Goal: Task Accomplishment & Management: Manage account settings

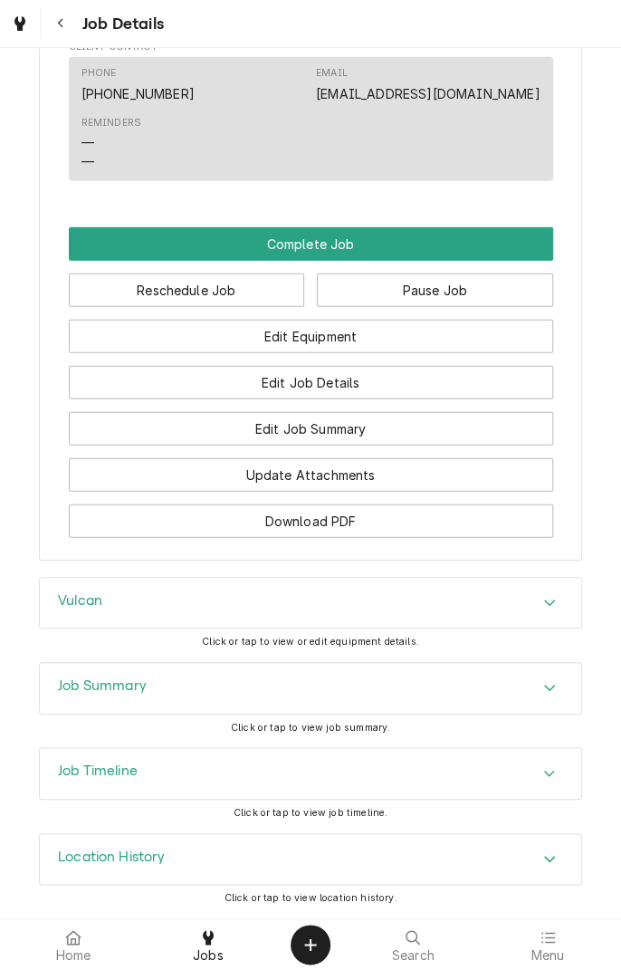
scroll to position [1383, 0]
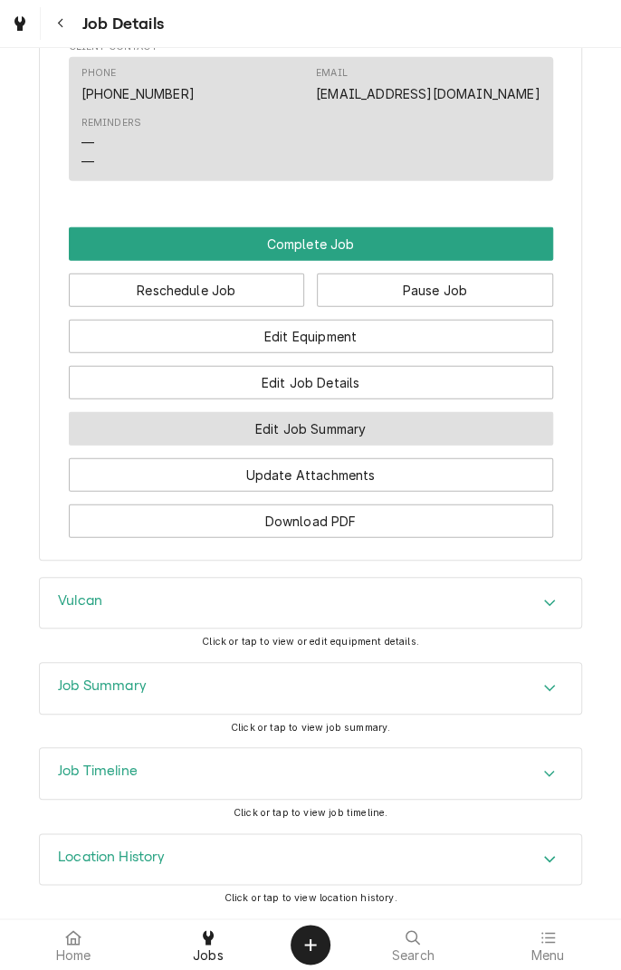
click at [401, 431] on button "Edit Job Summary" at bounding box center [311, 428] width 484 height 33
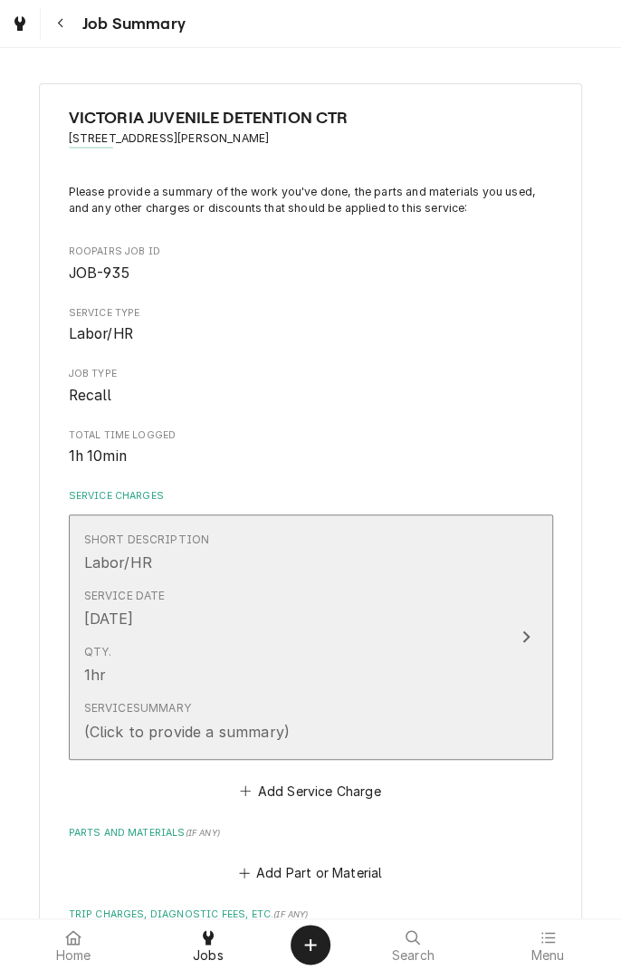
click at [520, 632] on div "Update Line Item" at bounding box center [526, 637] width 24 height 22
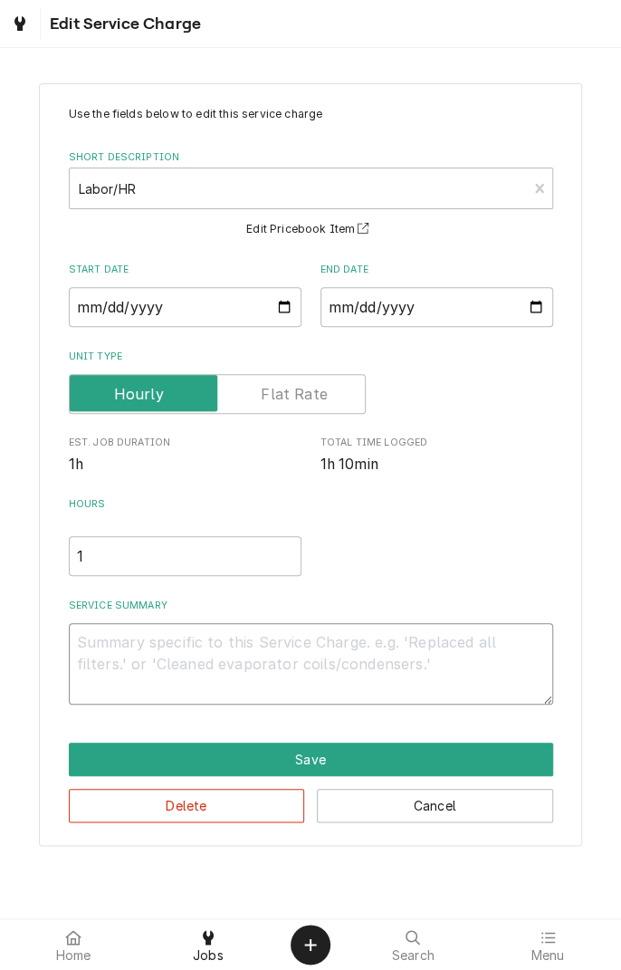
click at [293, 643] on textarea "Service Summary" at bounding box center [311, 663] width 484 height 81
type textarea "x"
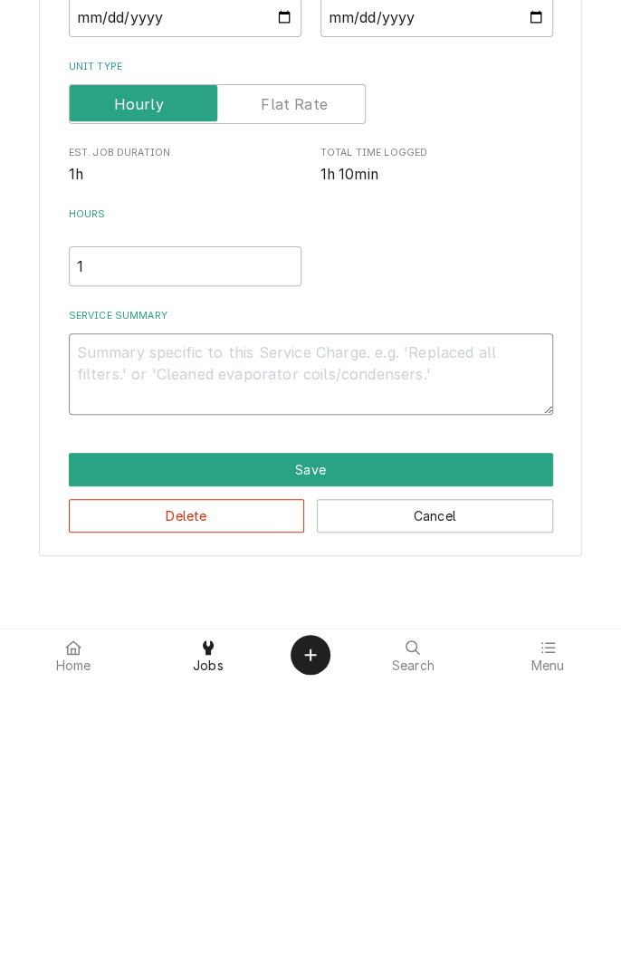
type textarea "I"
type textarea "x"
type textarea "In"
type textarea "x"
type textarea "Ins"
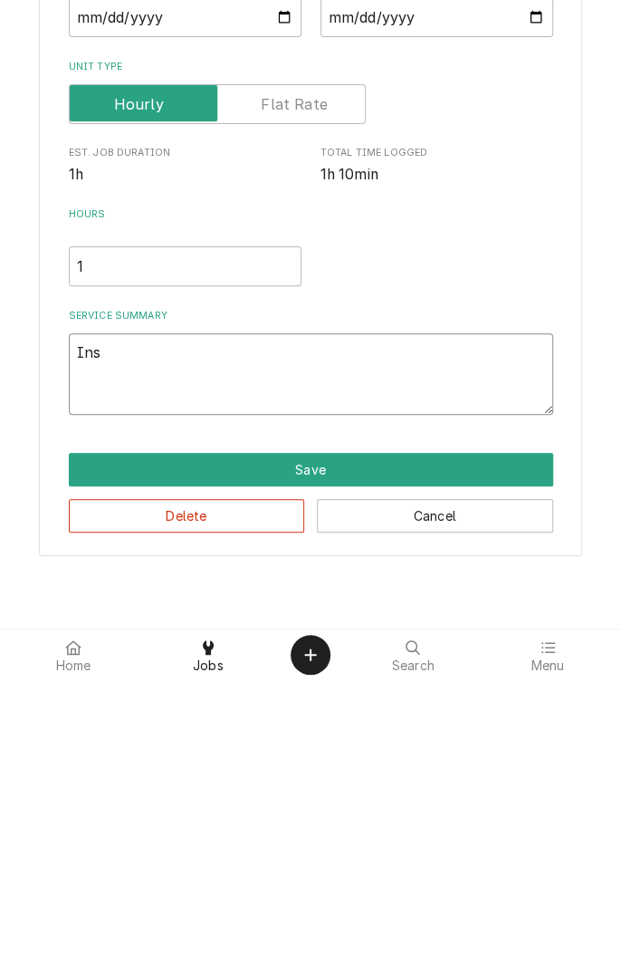
type textarea "x"
type textarea "Inst"
type textarea "x"
type textarea "Insta"
type textarea "x"
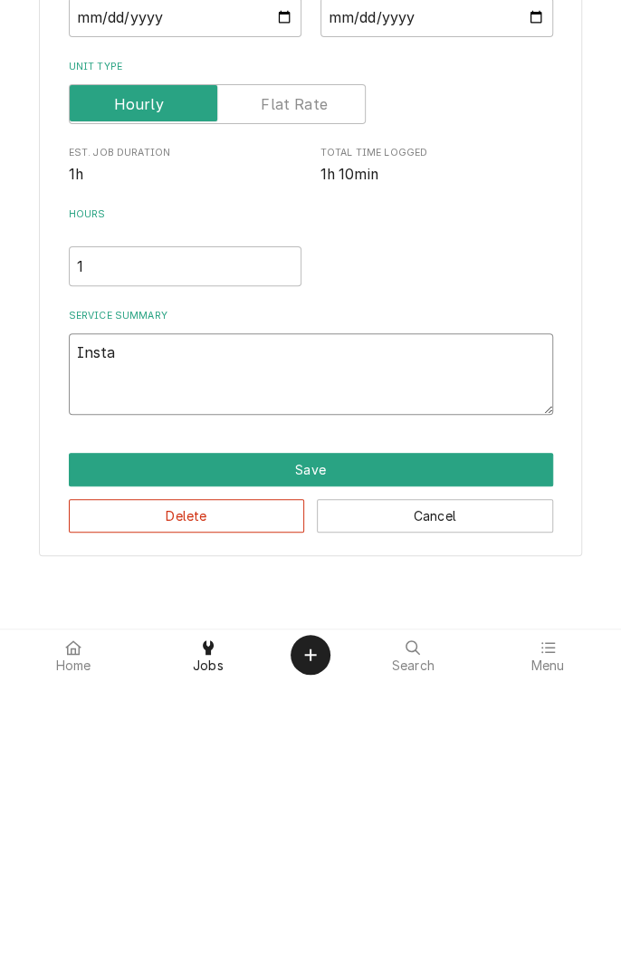
type textarea "Instal"
type textarea "x"
type textarea "Install"
type textarea "x"
type textarea "Installe"
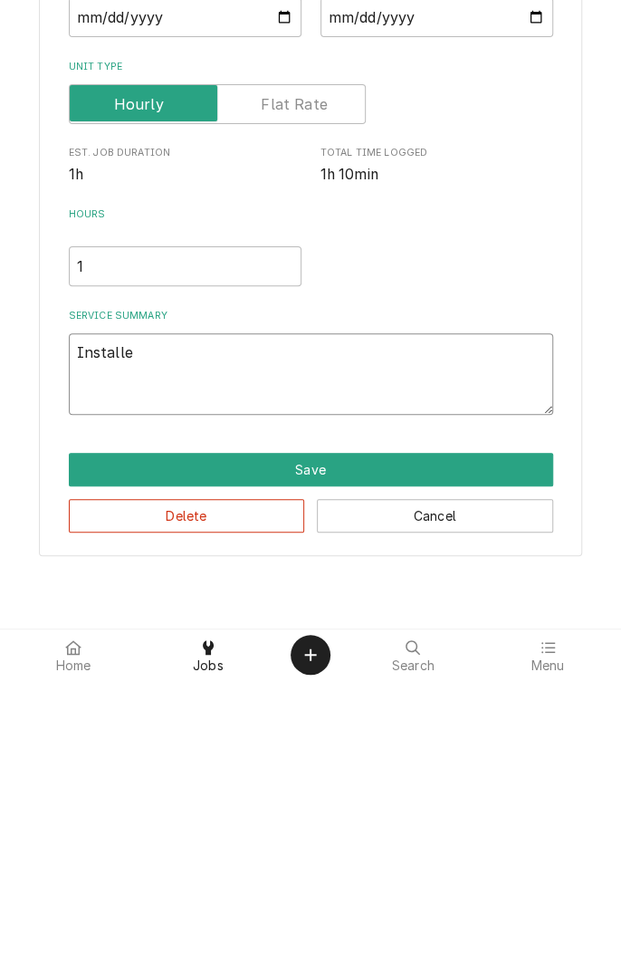
type textarea "x"
type textarea "Installed"
type textarea "x"
type textarea "Installed"
type textarea "x"
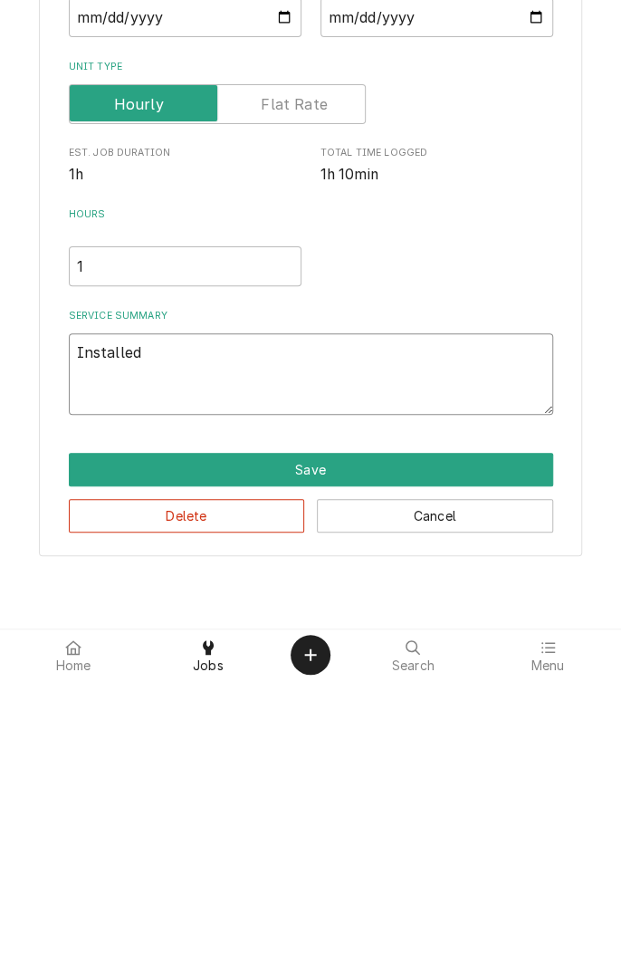
type textarea "Installed i"
type textarea "x"
type textarea "Installed ig"
type textarea "x"
type textarea "Installed ign"
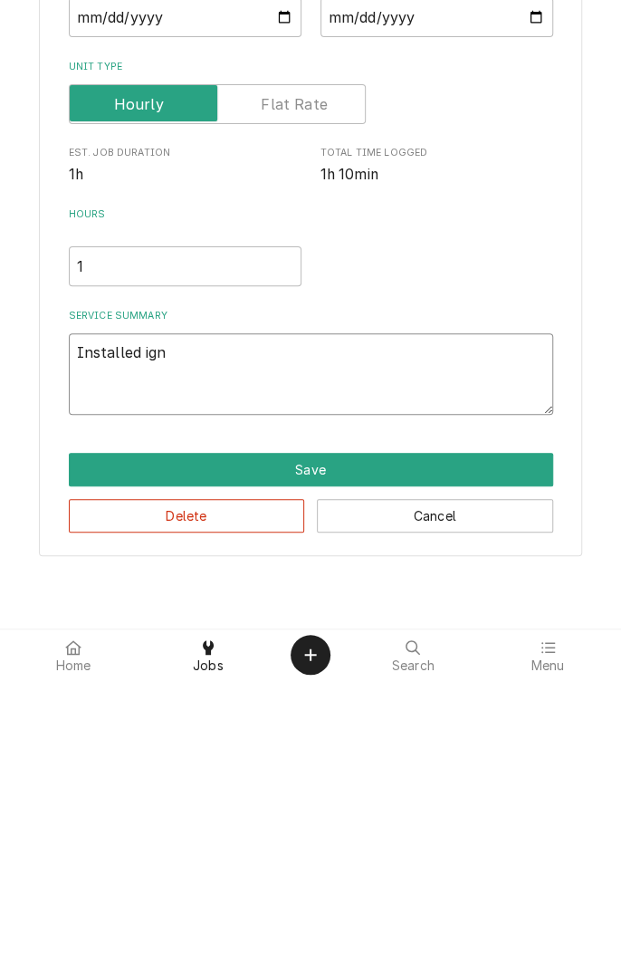
type textarea "x"
type textarea "Installed igni"
type textarea "x"
type textarea "Installed ignit"
type textarea "x"
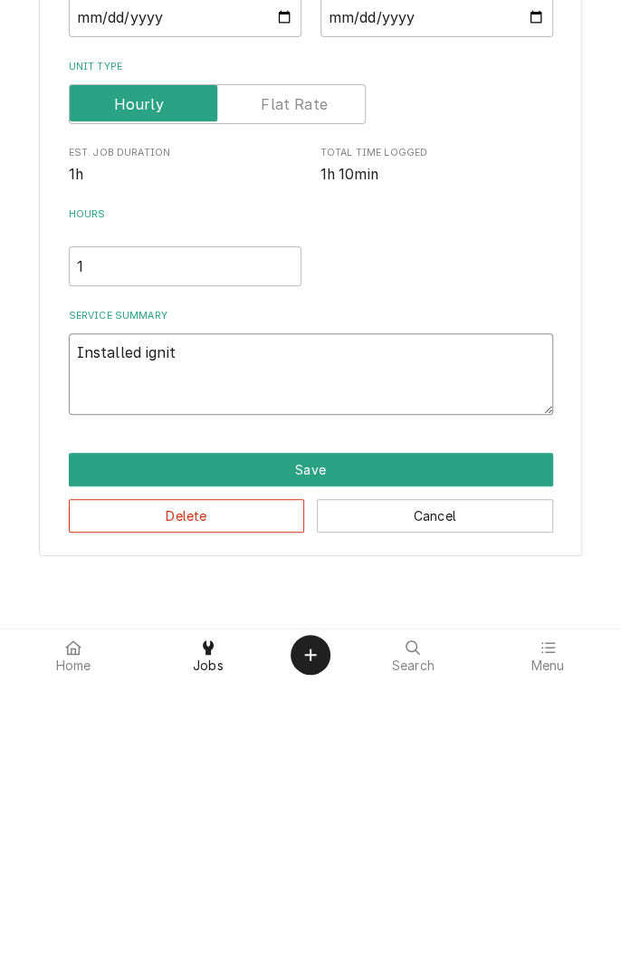
type textarea "Installed ignito"
type textarea "x"
type textarea "Installed ignitor"
type textarea "x"
type textarea "Installed ignitor"
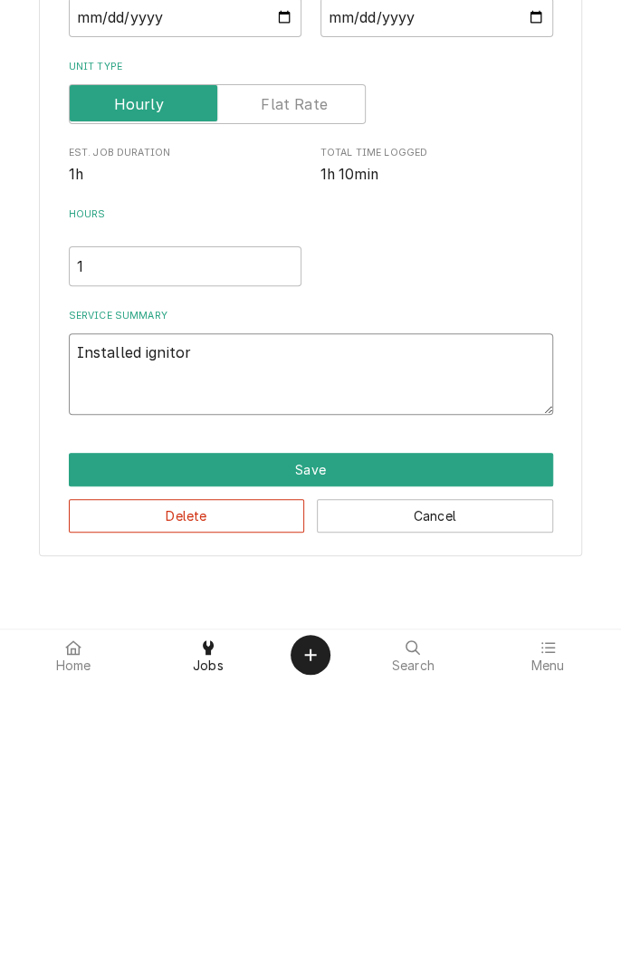
type textarea "x"
type textarea "Installed ignitor a"
type textarea "x"
type textarea "Installed ignitor as"
type textarea "x"
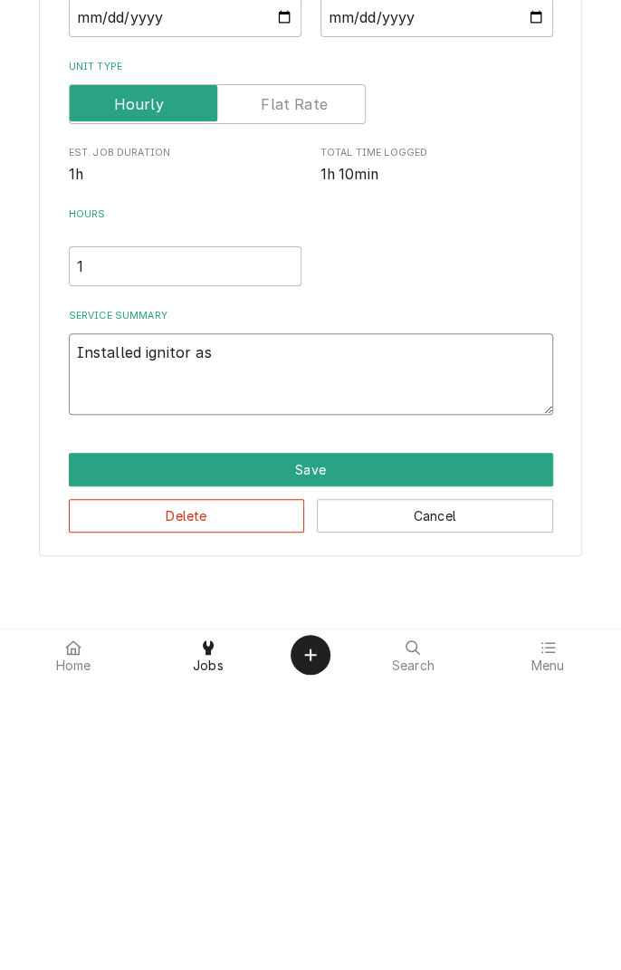
type textarea "Installed ignitor ass"
type textarea "x"
type textarea "Installed ignitor asse"
type textarea "x"
type textarea "Installed ignitor assembly"
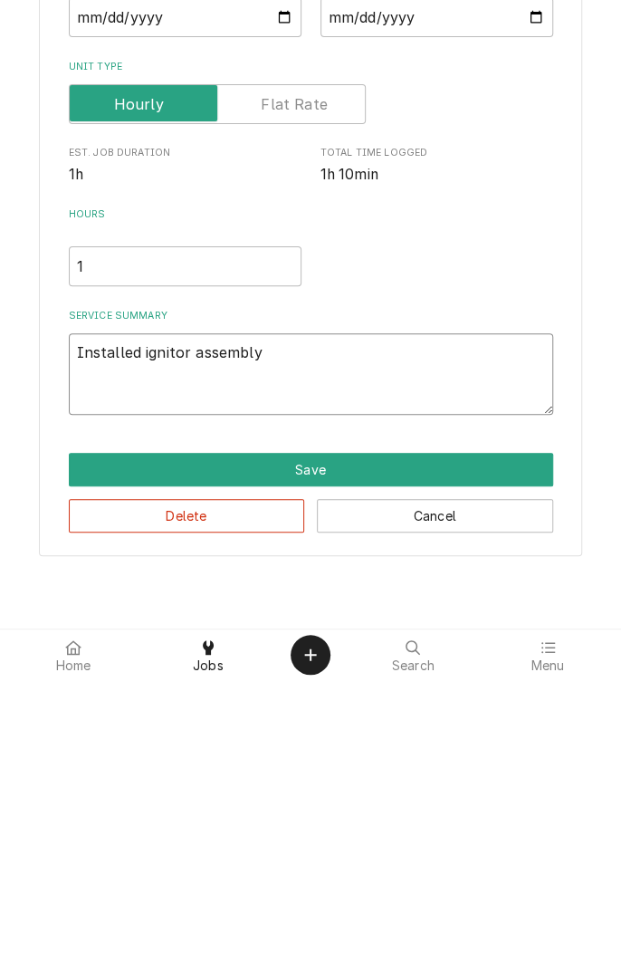
type textarea "x"
type textarea "Installed ignitor assembly."
type textarea "x"
type textarea "Installed ignitor assembly."
type textarea "x"
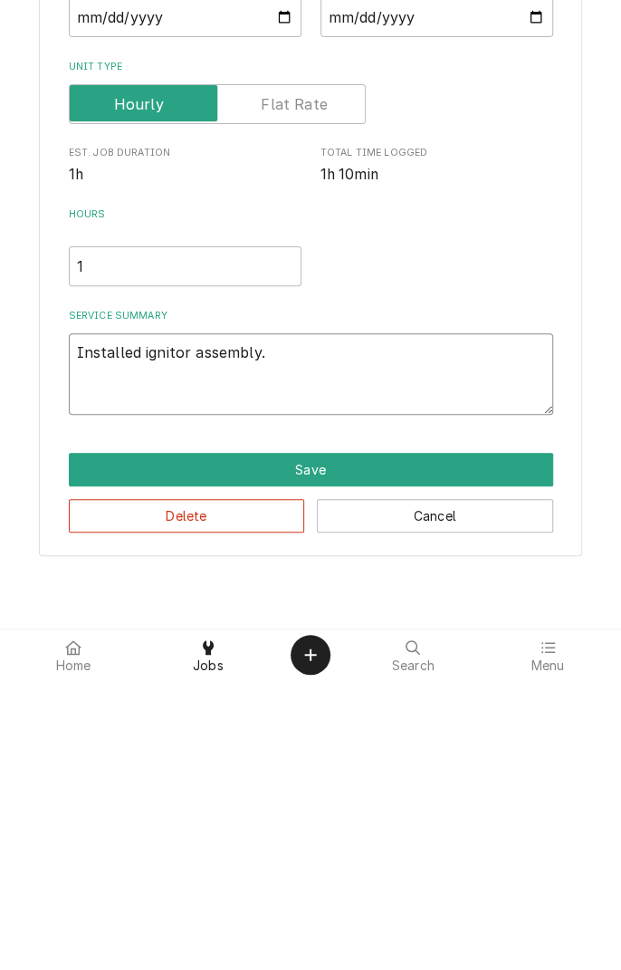
type textarea "Installed ignitor assembly. T"
type textarea "x"
type textarea "Installed ignitor assembly. Te"
type textarea "x"
type textarea "Installed ignitor assembly. Tes"
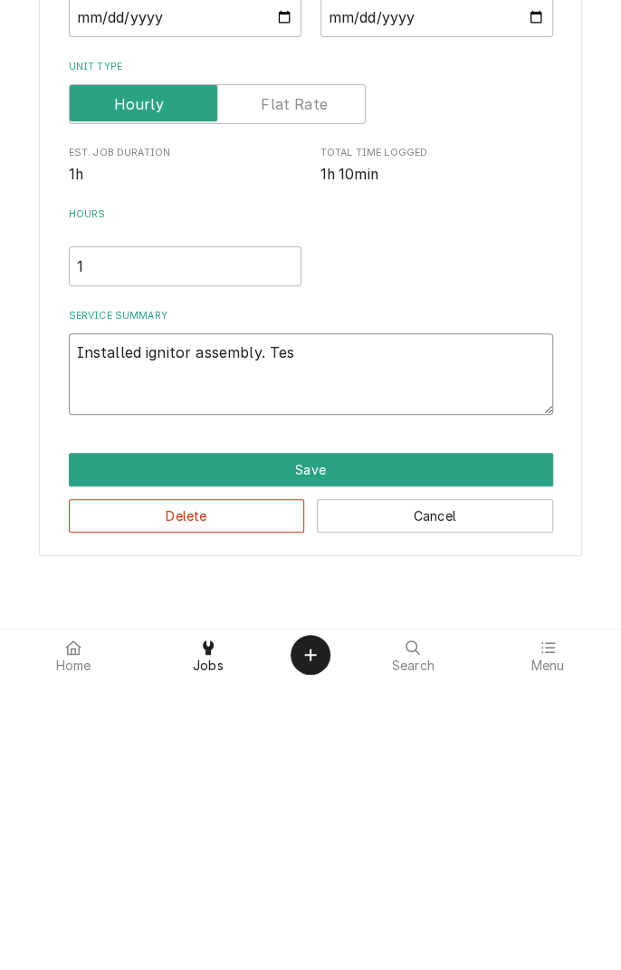
type textarea "x"
type textarea "Installed ignitor assembly. Test"
type textarea "x"
type textarea "Installed ignitor assembly. Teste"
type textarea "x"
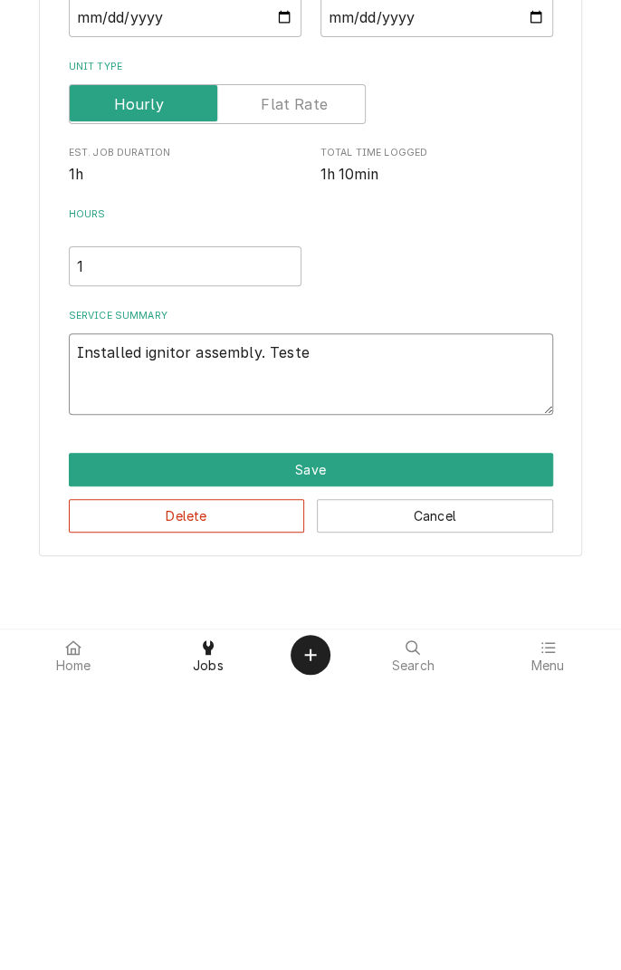
type textarea "Installed ignitor assembly. Tested"
type textarea "x"
type textarea "Installed ignitor assembly. Tested"
type textarea "x"
type textarea "Installed ignitor assembly. Tested o"
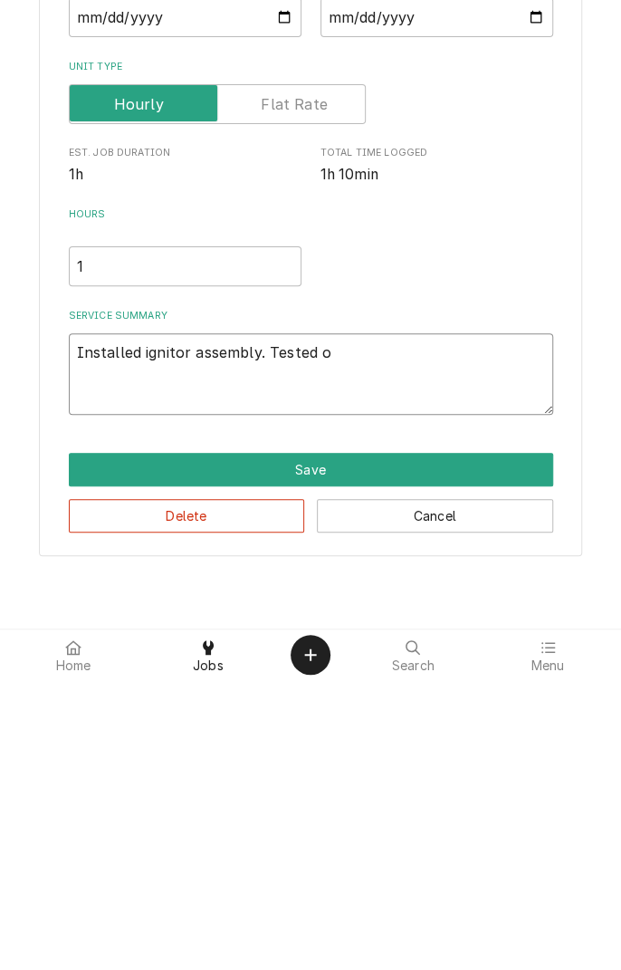
type textarea "x"
type textarea "Installed ignitor assembly. Tested ov"
type textarea "x"
type textarea "Installed ignitor assembly. Tested ove"
type textarea "x"
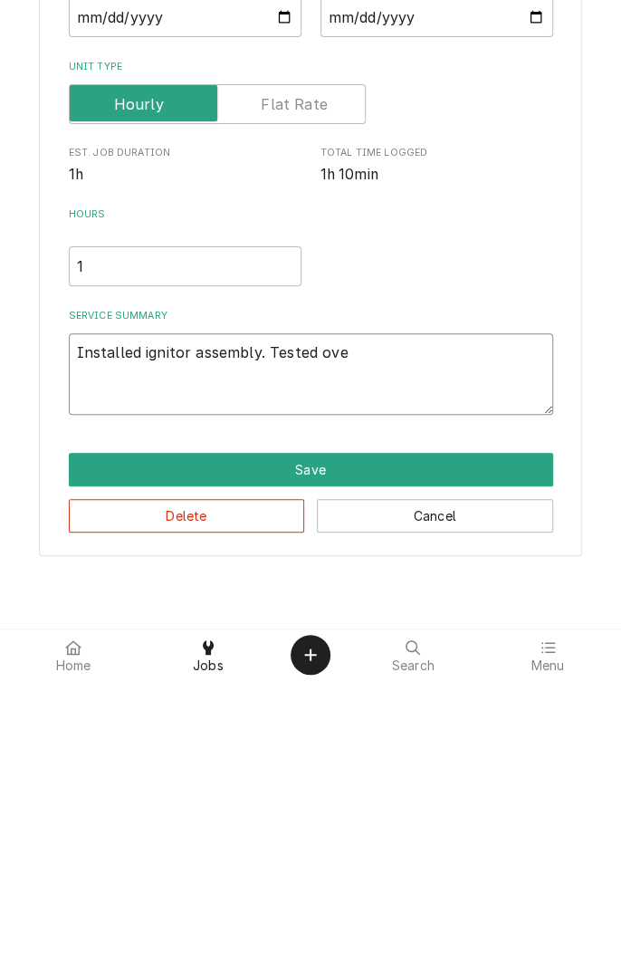
type textarea "Installed ignitor assembly. Tested oven"
type textarea "x"
type textarea "Installed ignitor assembly. Tested oven."
type textarea "x"
type textarea "Installed ignitor assembly. Tested oven."
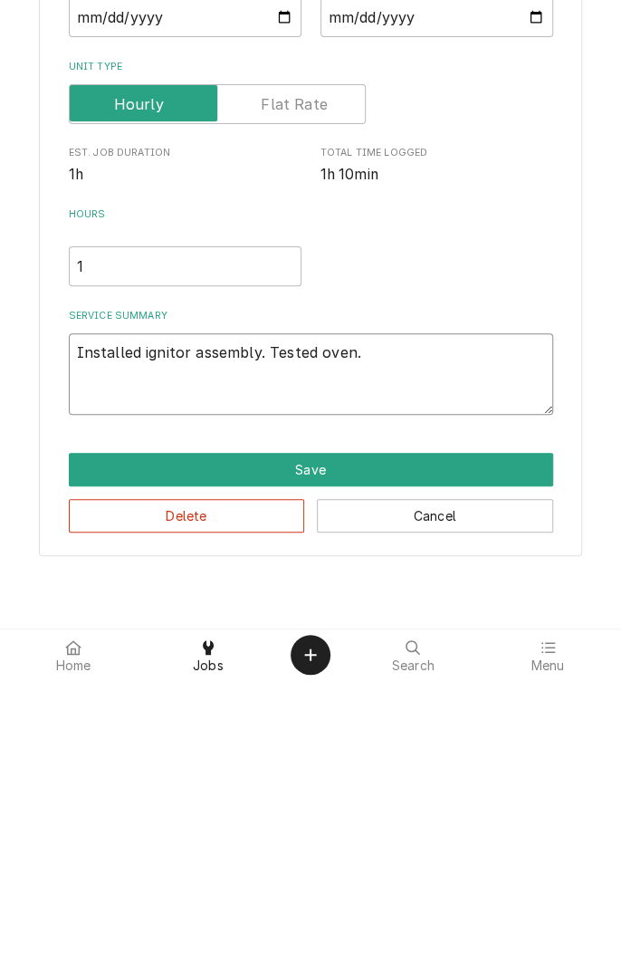
type textarea "x"
type textarea "Installed ignitor assembly. Tested oven. V"
type textarea "x"
type textarea "Installed ignitor assembly. Tested oven. Ve"
type textarea "x"
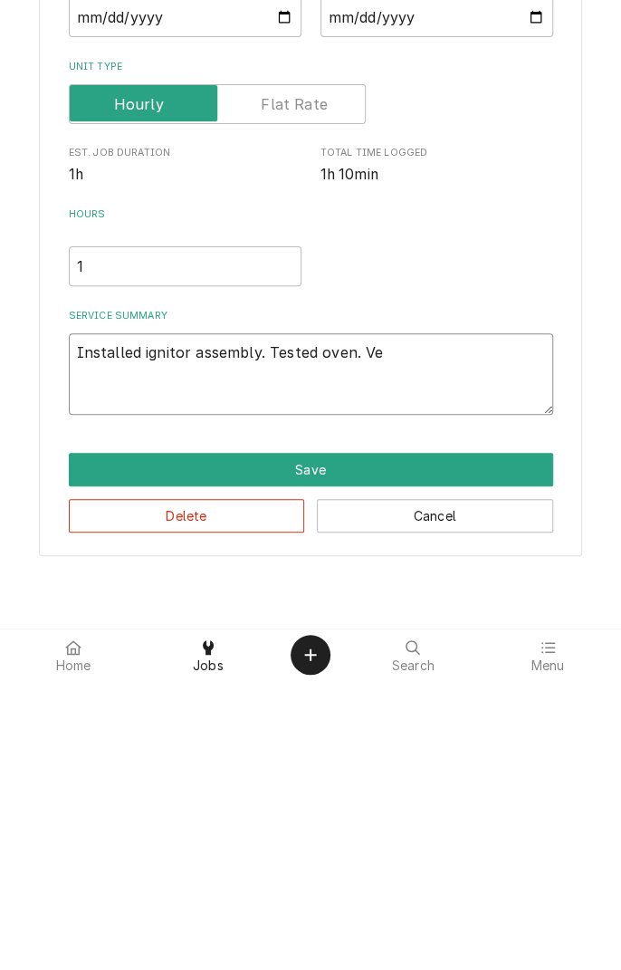
type textarea "Installed ignitor assembly. Tested oven. Ver"
type textarea "x"
type textarea "Installed ignitor assembly. Tested oven. Verified"
type textarea "x"
type textarea "Installed ignitor assembly. Tested oven. Verified i"
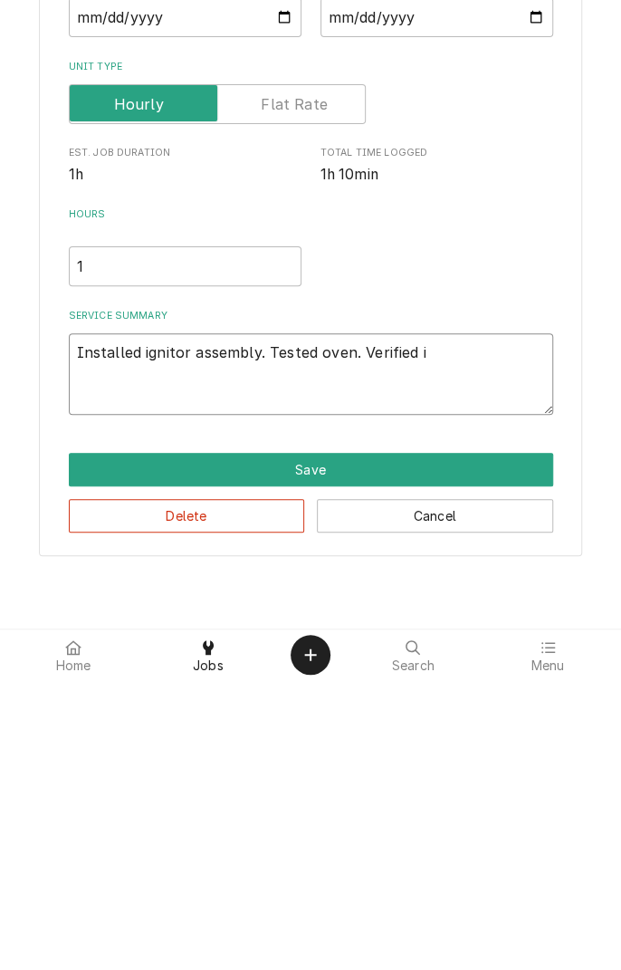
type textarea "x"
type textarea "Installed ignitor assembly. Tested oven. Verified ig"
type textarea "x"
type textarea "Installed ignitor assembly. Tested oven. Verified ign"
type textarea "x"
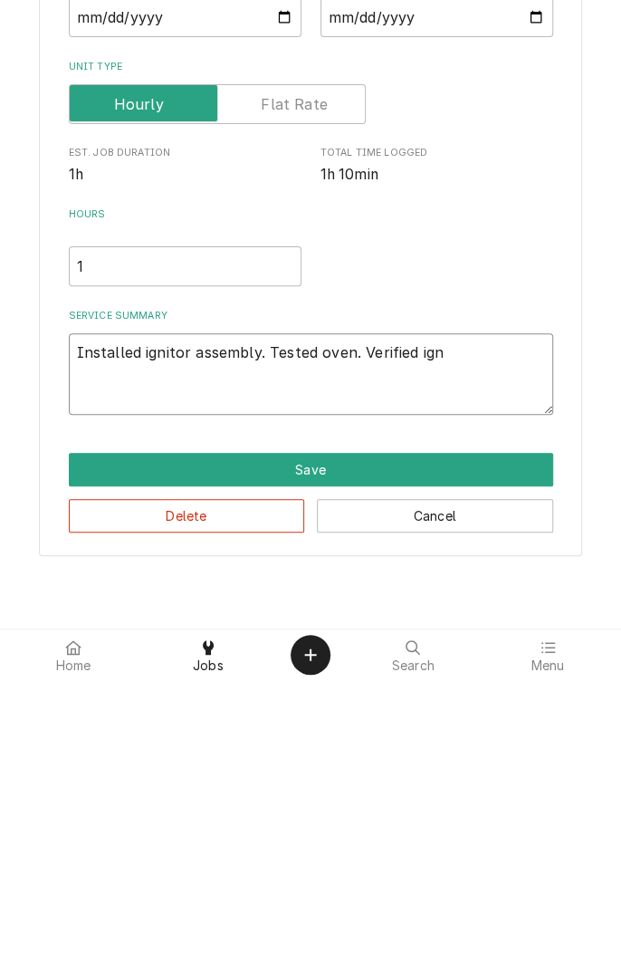
type textarea "Installed ignitor assembly. Tested oven. Verified igni"
type textarea "x"
type textarea "Installed ignitor assembly. Tested oven. Verified ignit"
type textarea "x"
type textarea "Installed ignitor assembly. Tested oven. Verified igniti"
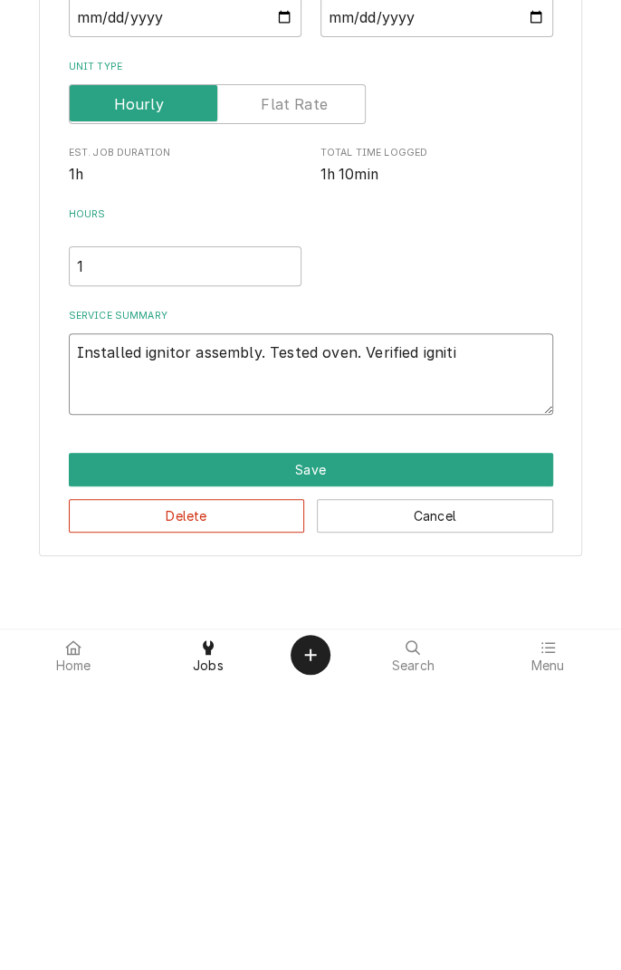
type textarea "x"
type textarea "Installed ignitor assembly. Tested oven. Verified ignitio"
type textarea "x"
type textarea "Installed ignitor assembly. Tested oven. Verified ignition"
type textarea "x"
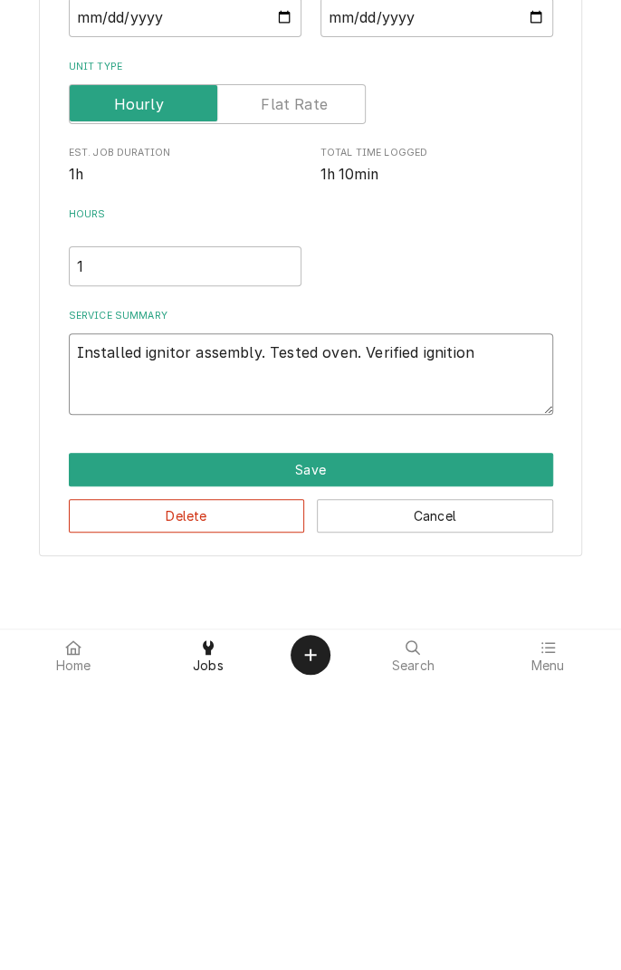
type textarea "Installed ignitor assembly. Tested oven. Verified ignition."
type textarea "x"
type textarea "Installed ignitor assembly. Tested oven. Verified ignition."
type textarea "x"
type textarea "Installed ignitor assembly. Tested oven. Verified ignition. C"
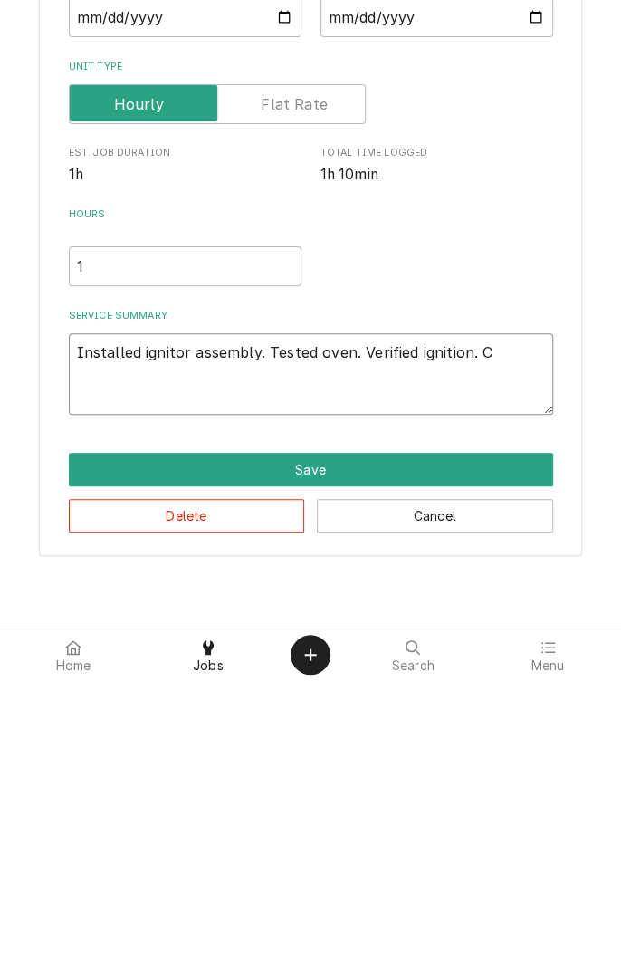
type textarea "x"
type textarea "Installed ignitor assembly. Tested oven. Verified ignition. Ch"
type textarea "x"
type textarea "Installed ignitor assembly. Tested oven. Verified ignition. Che"
type textarea "x"
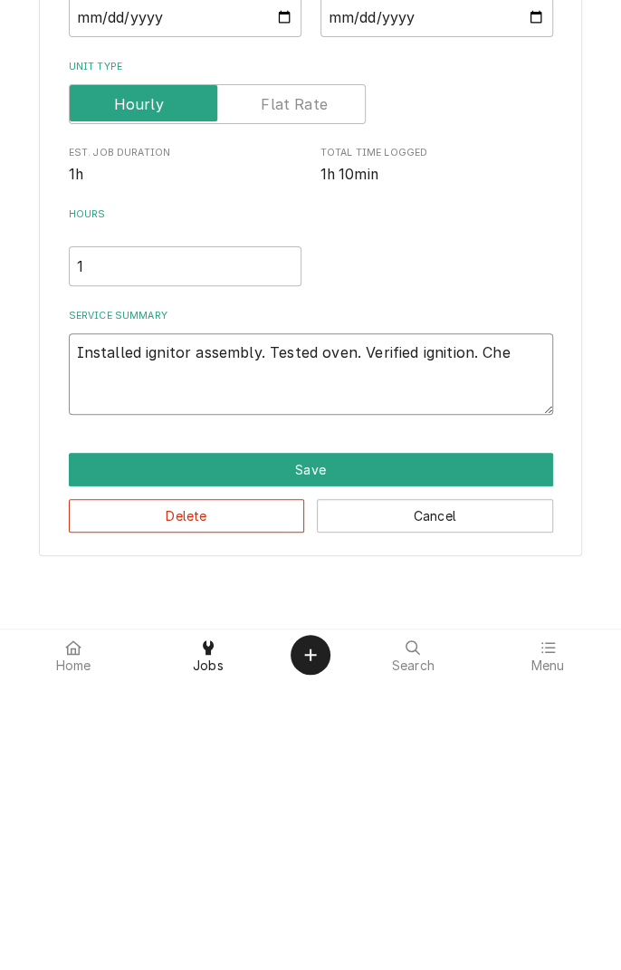
type textarea "Installed ignitor assembly. Tested oven. Verified ignition. Chec"
type textarea "x"
type textarea "Installed ignitor assembly. Tested oven. Verified ignition. Check"
type textarea "x"
type textarea "Installed ignitor assembly. Tested oven. Verified ignition. Checke"
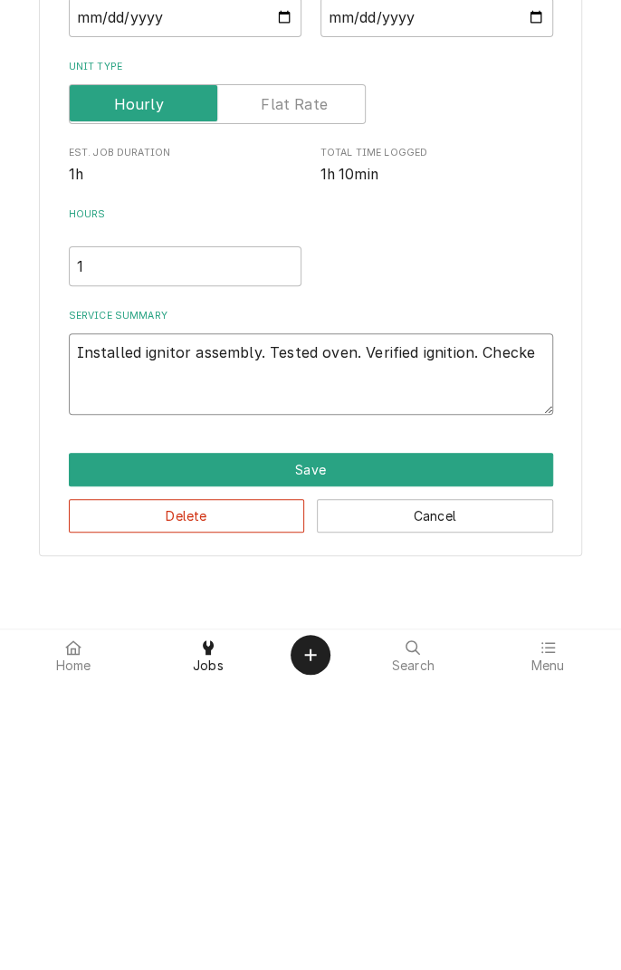
type textarea "x"
type textarea "Installed ignitor assembly. Tested oven. Verified ignition. Checked"
type textarea "x"
type textarea "Installed ignitor assembly. Tested oven. Verified ignition. Checked"
type textarea "x"
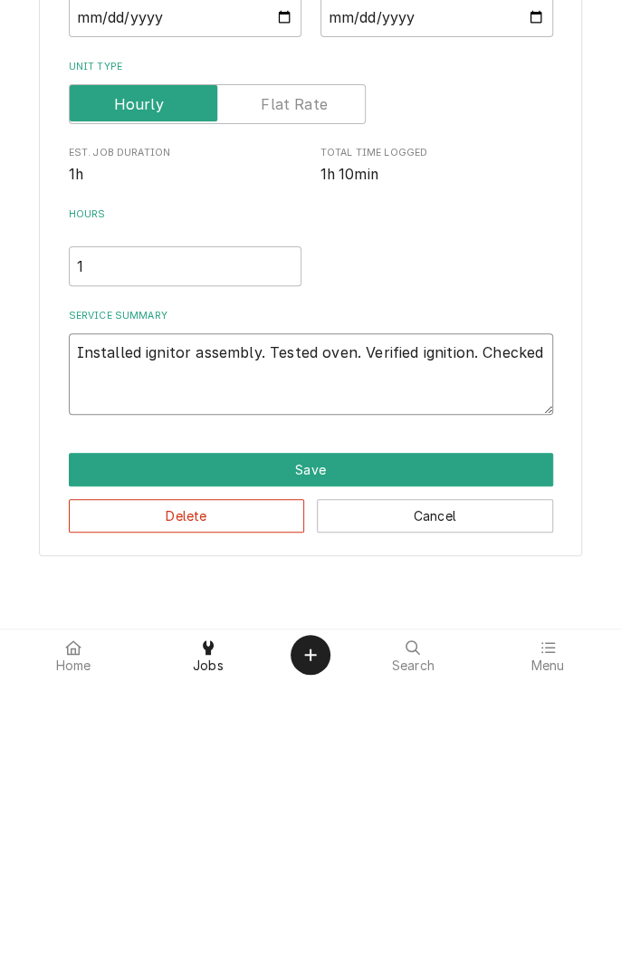
type textarea "Installed ignitor assembly. Tested oven. Verified ignition. Checked f"
type textarea "x"
type textarea "Installed ignitor assembly. Tested oven. Verified ignition. Checked fo"
type textarea "x"
type textarea "Installed ignitor assembly. Tested oven. Verified ignition. Checked for"
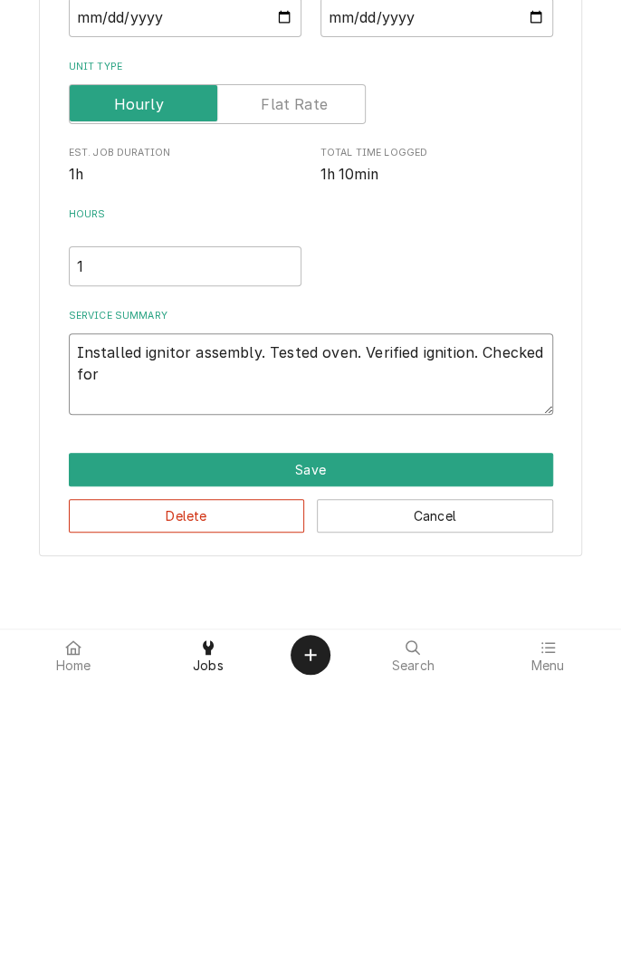
type textarea "x"
type textarea "Installed ignitor assembly. Tested oven. Verified ignition. Checked for"
type textarea "x"
type textarea "Installed ignitor assembly. Tested oven. Verified ignition. Checked for g"
type textarea "x"
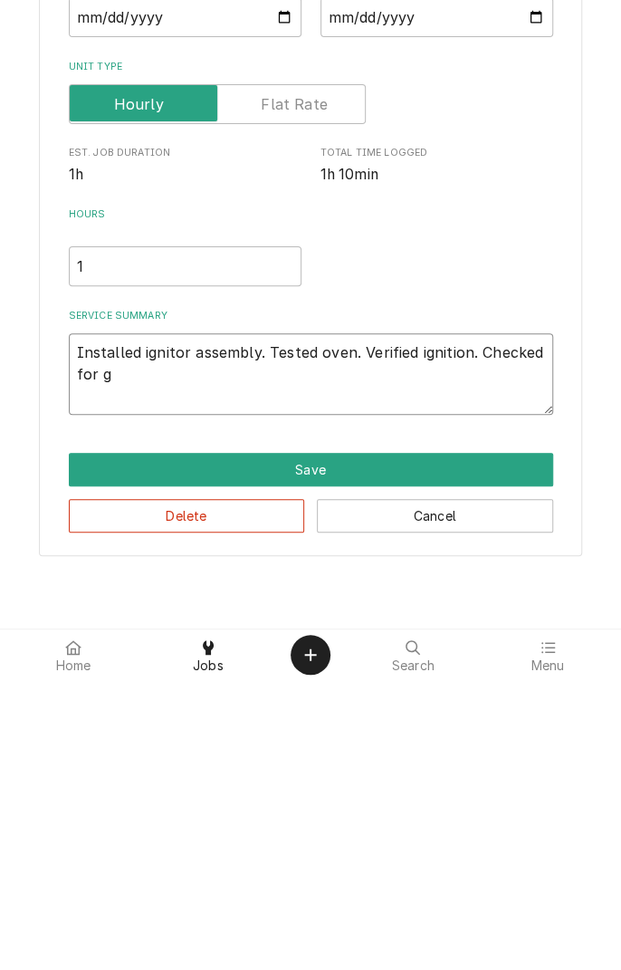
type textarea "Installed ignitor assembly. Tested oven. Verified ignition. Checked for ga"
type textarea "x"
type textarea "Installed ignitor assembly. Tested oven. Verified ignition. Checked for gas"
type textarea "x"
type textarea "Installed ignitor assembly. Tested oven. Verified ignition. Checked for gass"
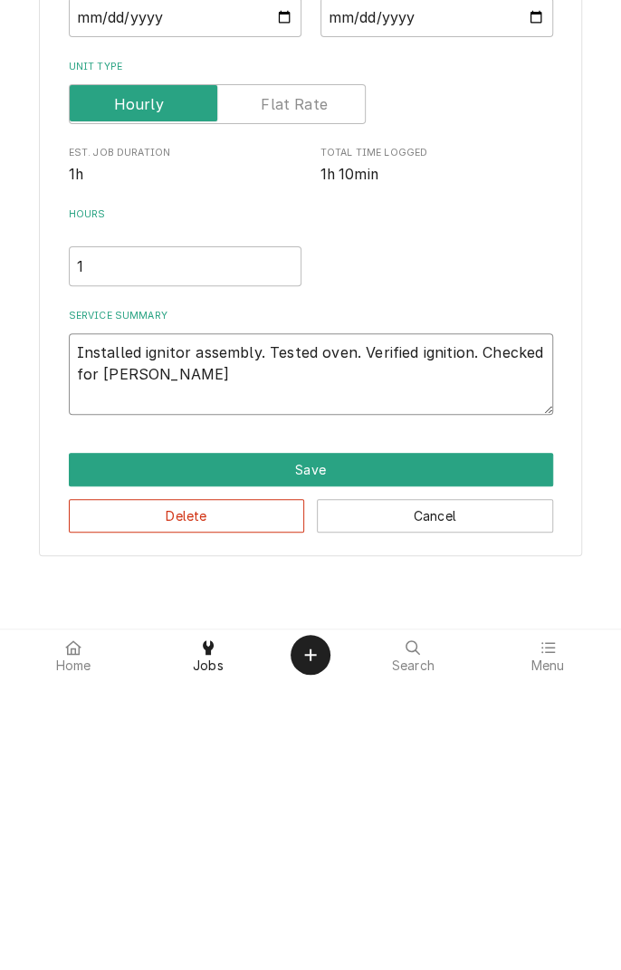
type textarea "x"
type textarea "Installed ignitor assembly. Tested oven. Verified ignition. Checked for gas"
type textarea "x"
type textarea "Installed ignitor assembly. Tested oven. Verified ignition. Checked for gas"
type textarea "x"
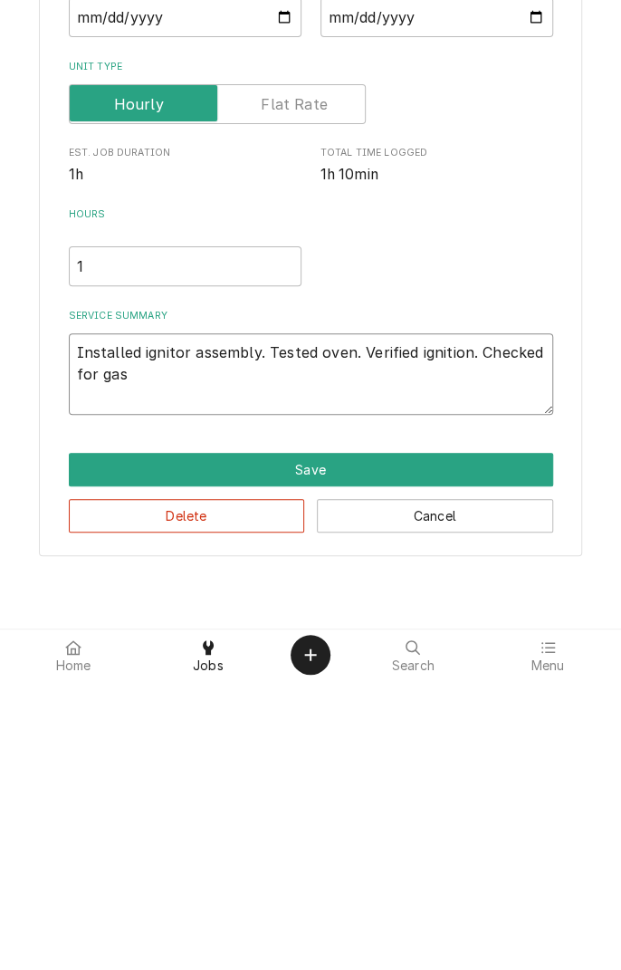
type textarea "Installed ignitor assembly. Tested oven. Verified ignition. Checked for gas l"
type textarea "x"
type textarea "Installed ignitor assembly. Tested oven. Verified ignition. Checked for gas le"
type textarea "x"
type textarea "Installed ignitor assembly. Tested oven. Verified ignition. Checked for gas lea"
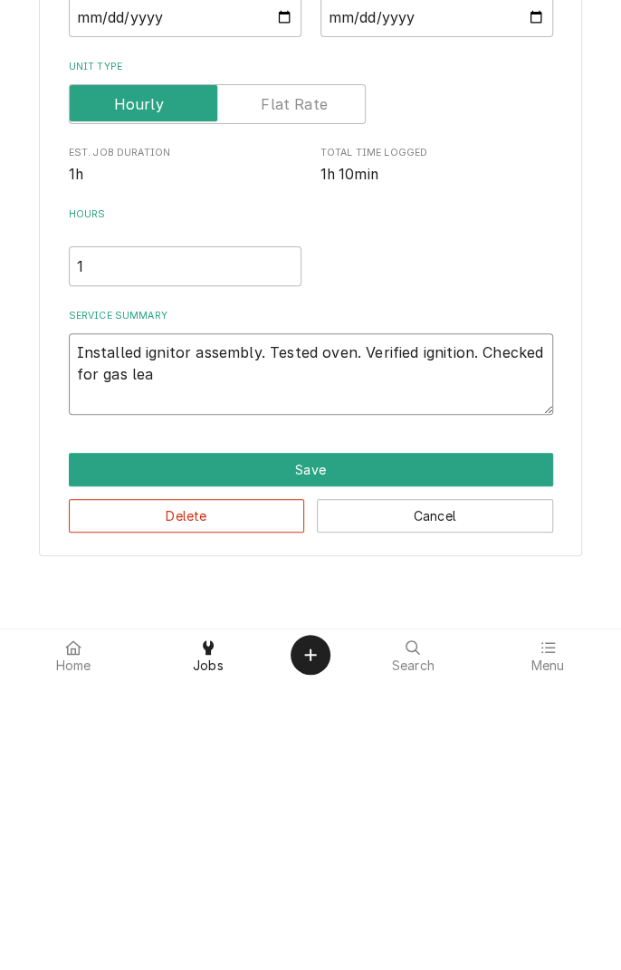
type textarea "x"
type textarea "Installed ignitor assembly. Tested oven. Verified ignition. Checked for gas leak"
type textarea "x"
type textarea "Installed ignitor assembly. Tested oven. Verified ignition. Checked for gas lea…"
type textarea "x"
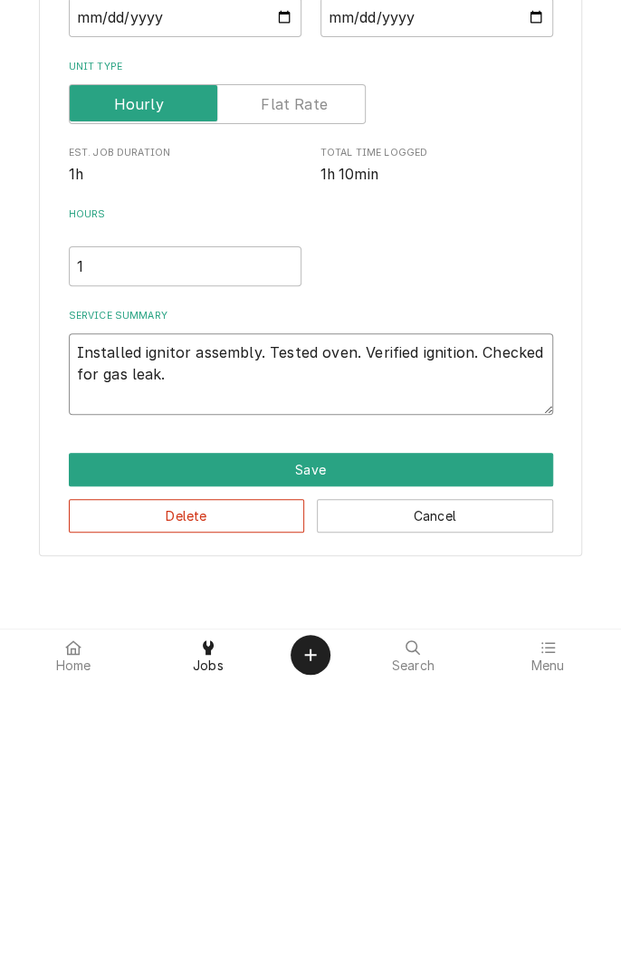
type textarea "Installed ignitor assembly. Tested oven. Verified ignition. Checked for gas lea…"
type textarea "x"
type textarea "Installed ignitor assembly. Tested oven. Verified ignition. Checked for gas lea…"
type textarea "x"
type textarea "Installed ignitor assembly. Tested oven. Verified ignition. Checked for gas lea…"
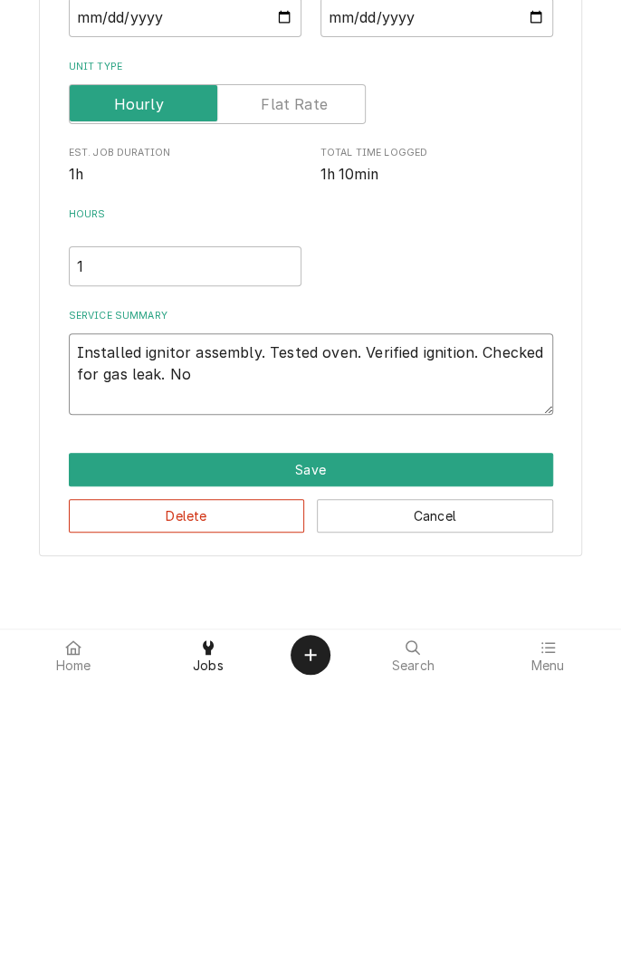
type textarea "x"
type textarea "Installed ignitor assembly. Tested oven. Verified ignition. Checked for gas lea…"
type textarea "x"
type textarea "Installed ignitor assembly. Tested oven. Verified ignition. Checked for gas lea…"
type textarea "x"
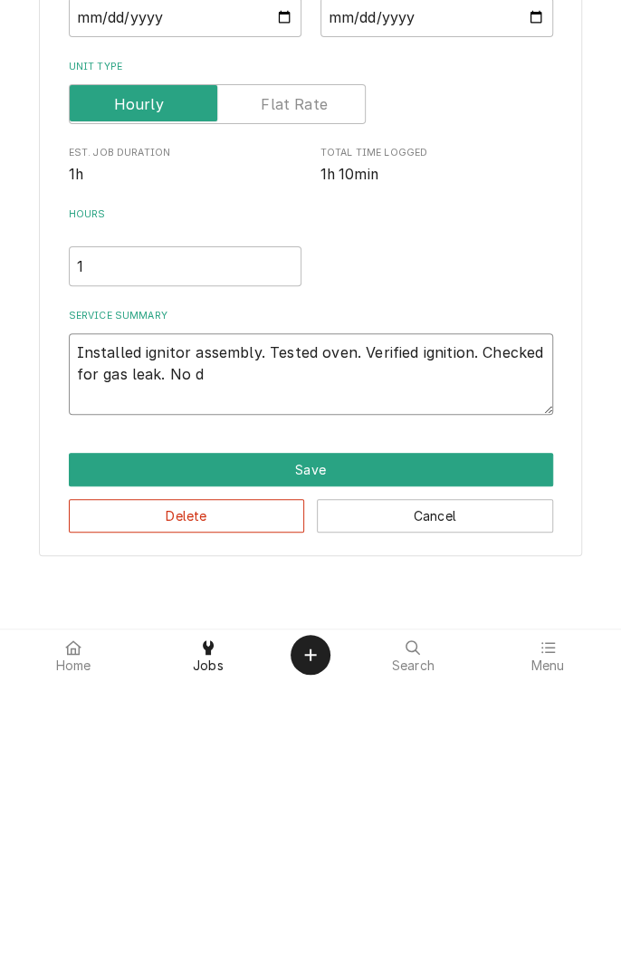
type textarea "Installed ignitor assembly. Tested oven. Verified ignition. Checked for gas lea…"
type textarea "x"
type textarea "Installed ignitor assembly. Tested oven. Verified ignition. Checked for gas lea…"
type textarea "x"
type textarea "Installed ignitor assembly. Tested oven. Verified ignition. Checked for gas lea…"
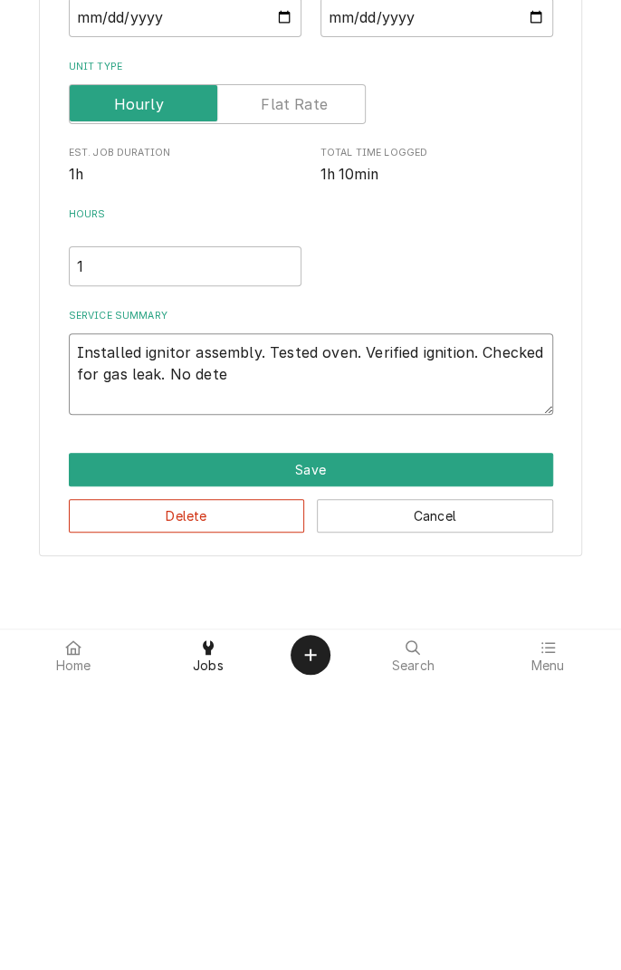
type textarea "x"
type textarea "Installed ignitor assembly. Tested oven. Verified ignition. Checked for gas lea…"
type textarea "x"
type textarea "Installed ignitor assembly. Tested oven. Verified ignition. Checked for gas lea…"
type textarea "x"
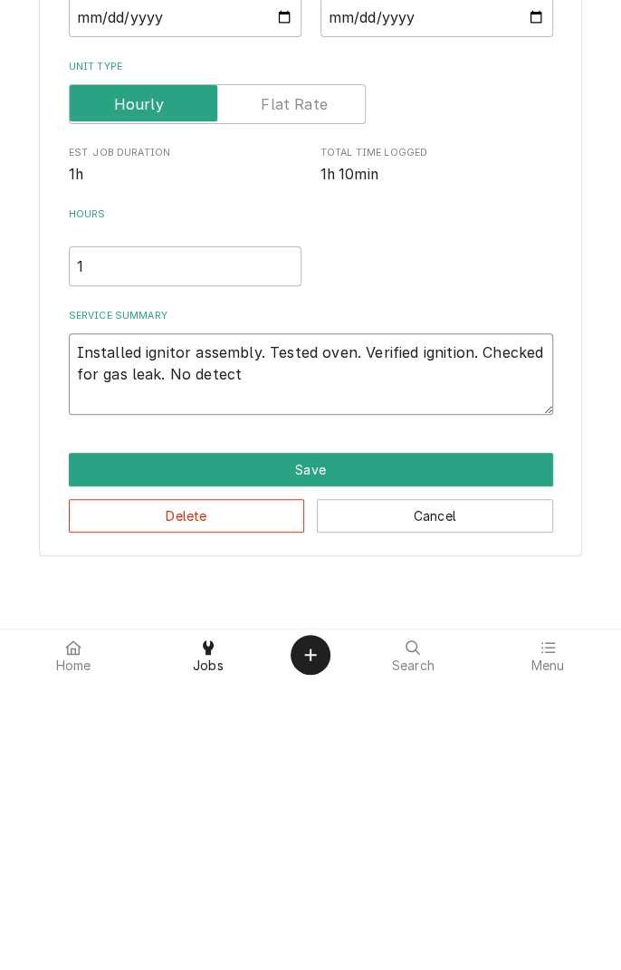
type textarea "Installed ignitor assembly. Tested oven. Verified ignition. Checked for gas lea…"
type textarea "x"
type textarea "Installed ignitor assembly. Tested oven. Verified ignition. Checked for gas lea…"
type textarea "x"
type textarea "Installed ignitor assembly. Tested oven. Verified ignition. Checked for gas lea…"
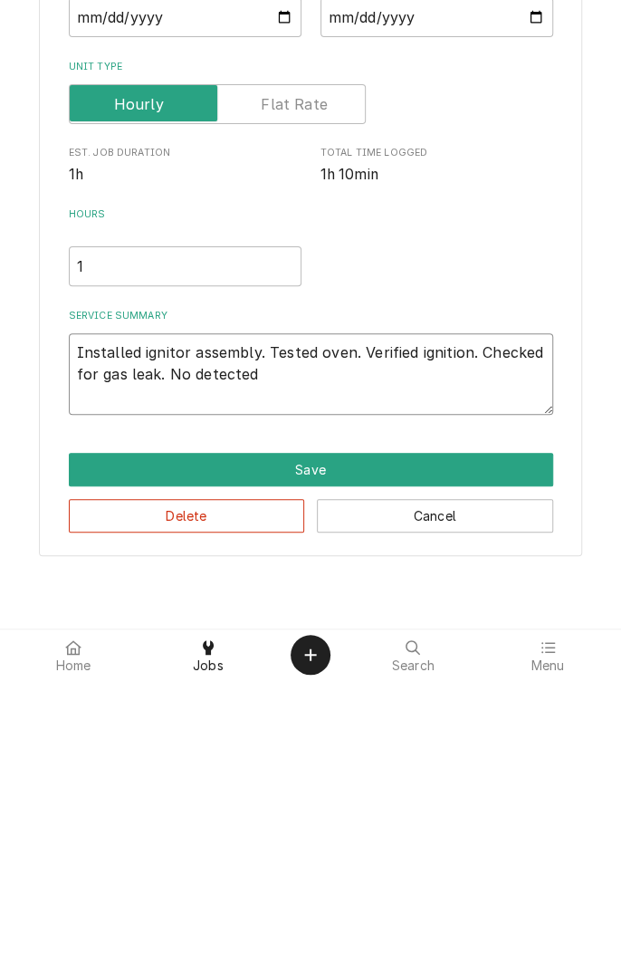
type textarea "x"
type textarea "Installed ignitor assembly. Tested oven. Verified ignition. Checked for gas lea…"
type textarea "x"
type textarea "Installed ignitor assembly. Tested oven. Verified ignition. Checked for gas lea…"
type textarea "x"
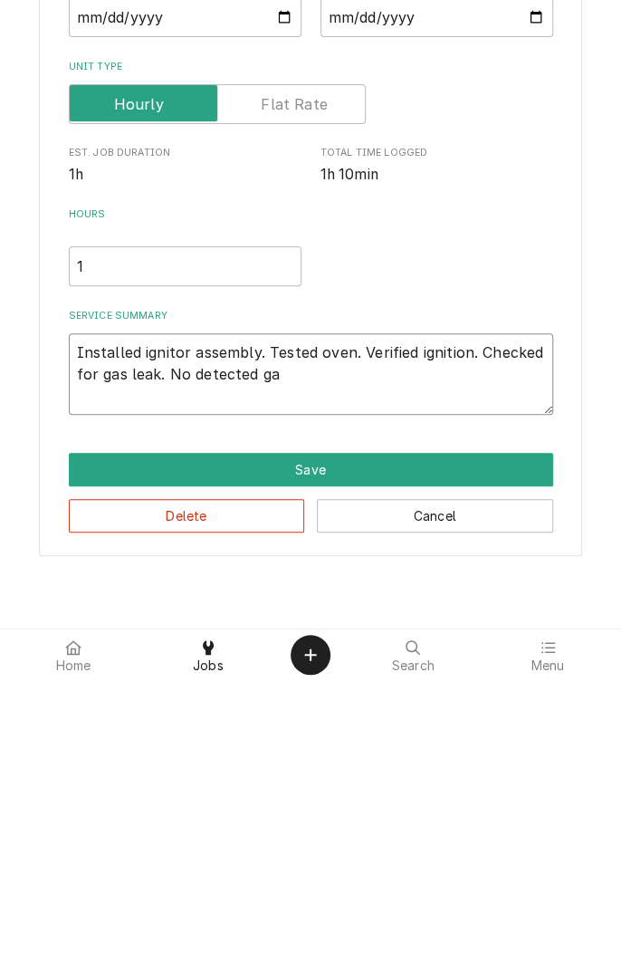
type textarea "Installed ignitor assembly. Tested oven. Verified ignition. Checked for gas lea…"
type textarea "x"
type textarea "Installed ignitor assembly. Tested oven. Verified ignition. Checked for gas lea…"
type textarea "x"
type textarea "Installed ignitor assembly. Tested oven. Verified ignition. Checked for gas lea…"
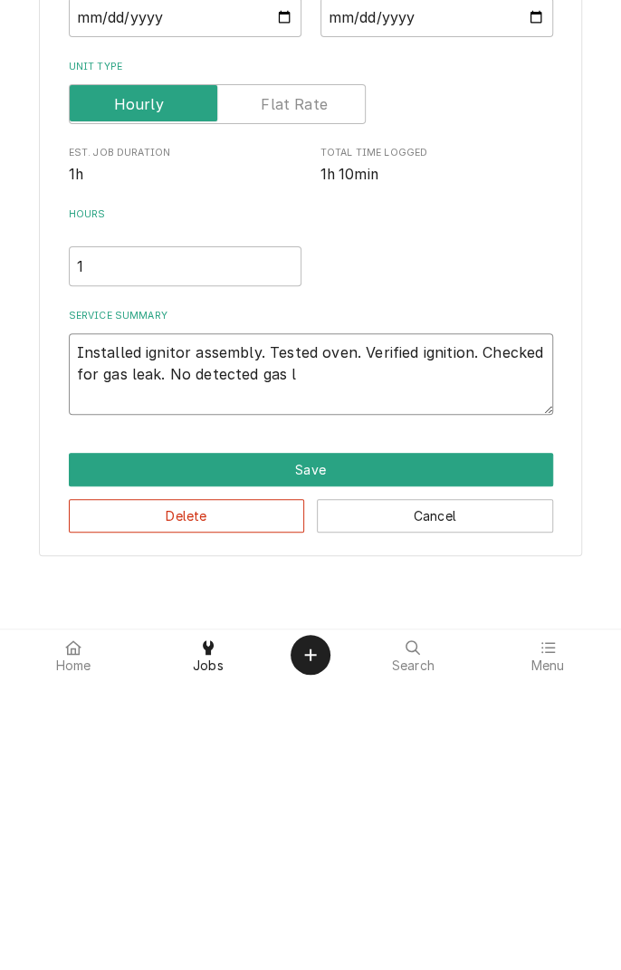
type textarea "x"
type textarea "Installed ignitor assembly. Tested oven. Verified ignition. Checked for gas lea…"
type textarea "x"
type textarea "Installed ignitor assembly. Tested oven. Verified ignition. Checked for gas lea…"
type textarea "x"
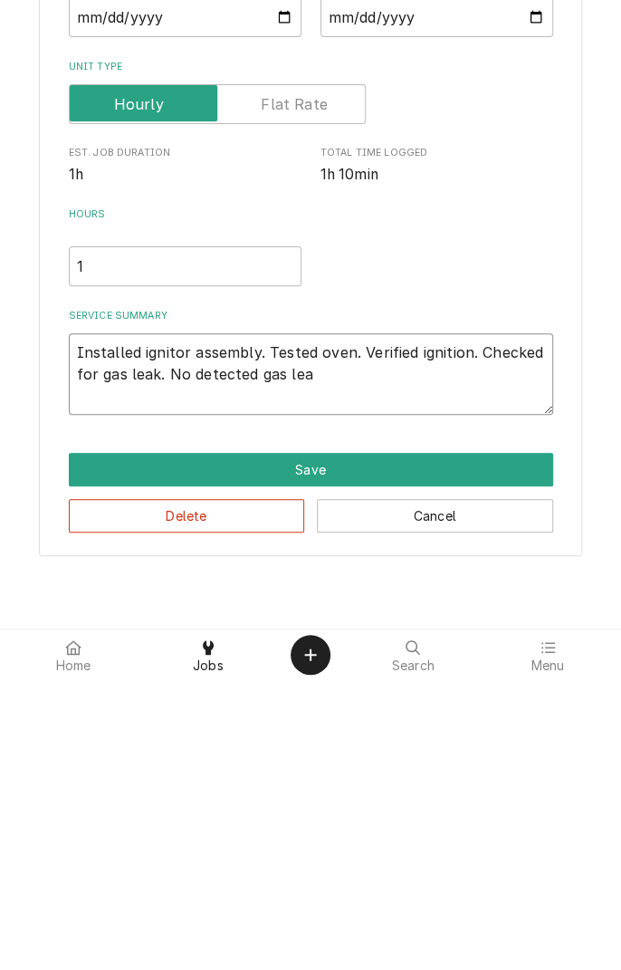
type textarea "Installed ignitor assembly. Tested oven. Verified ignition. Checked for gas lea…"
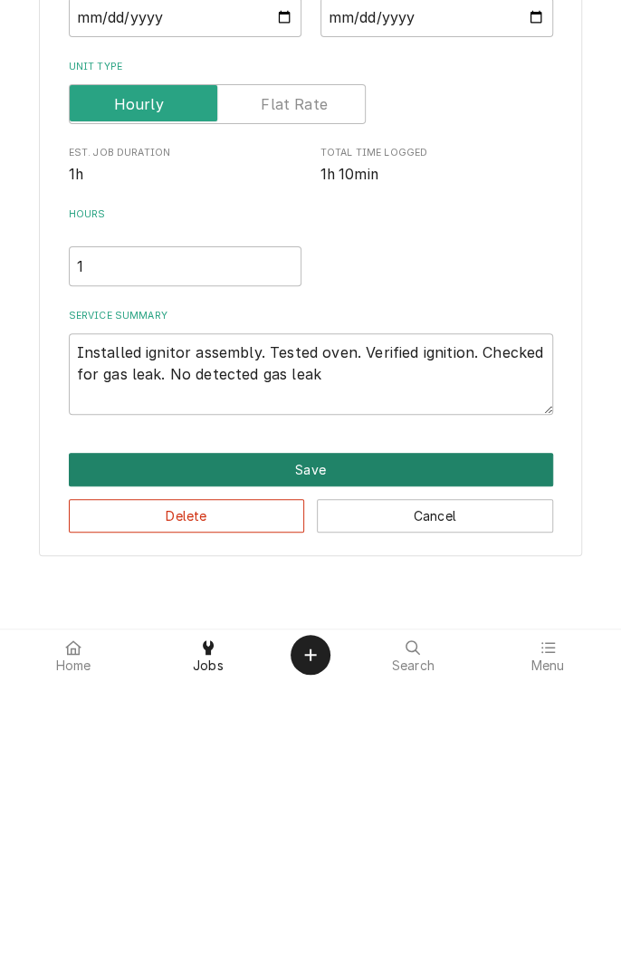
click at [331, 756] on button "Save" at bounding box center [311, 758] width 484 height 33
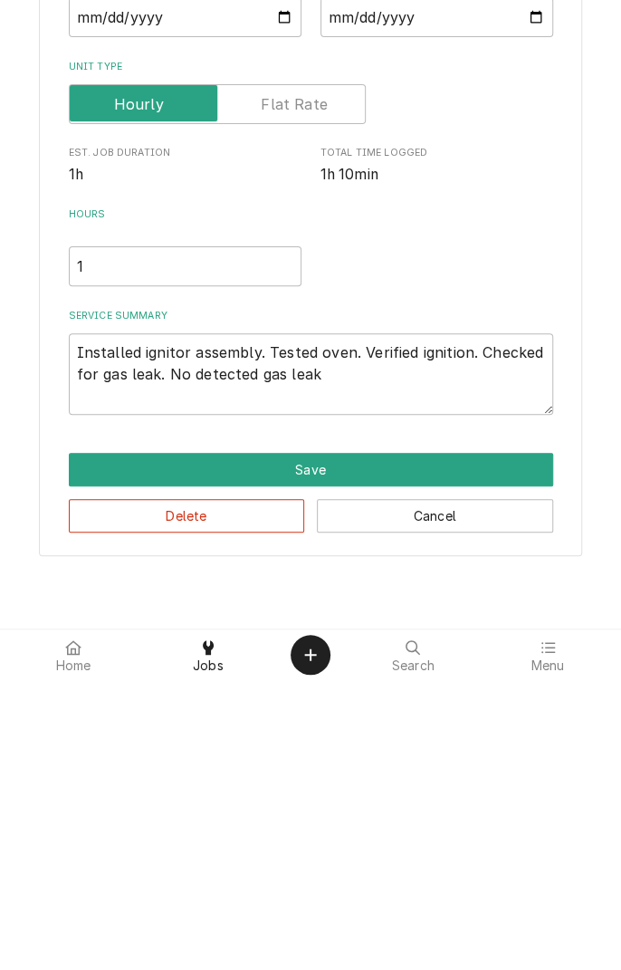
type textarea "x"
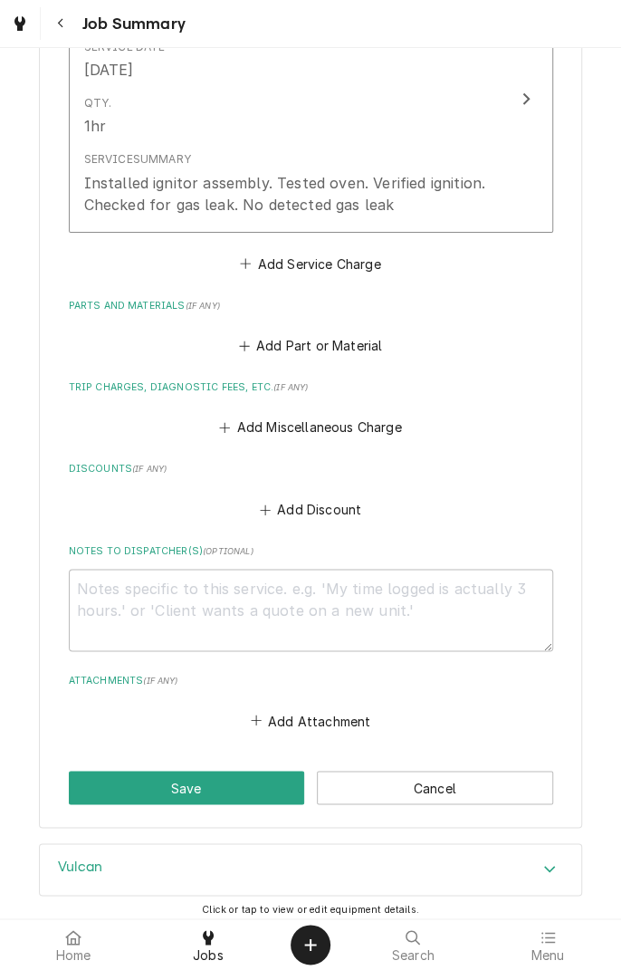
scroll to position [551, 0]
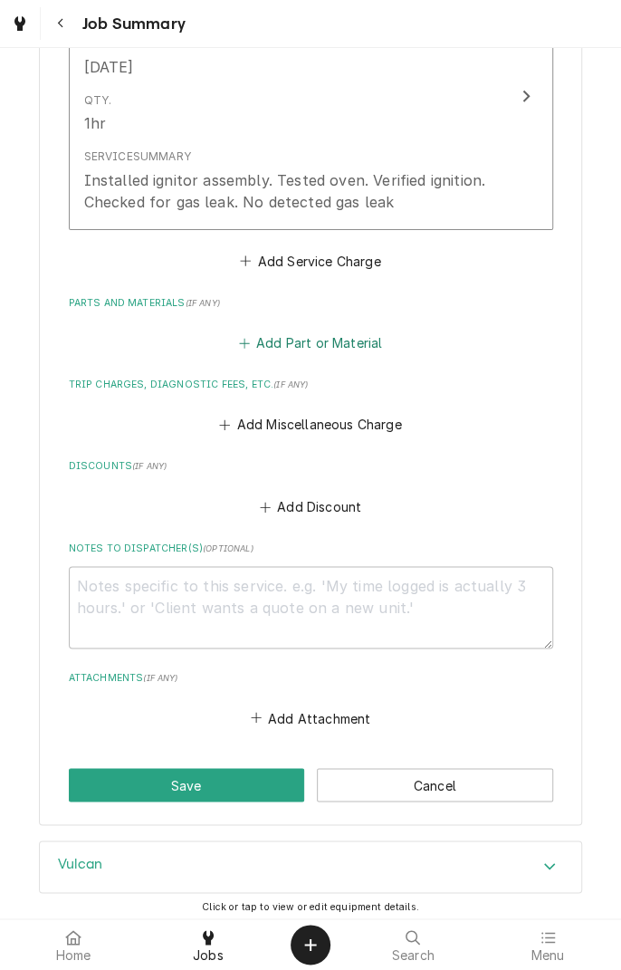
click at [262, 352] on button "Add Part or Material" at bounding box center [309, 342] width 149 height 25
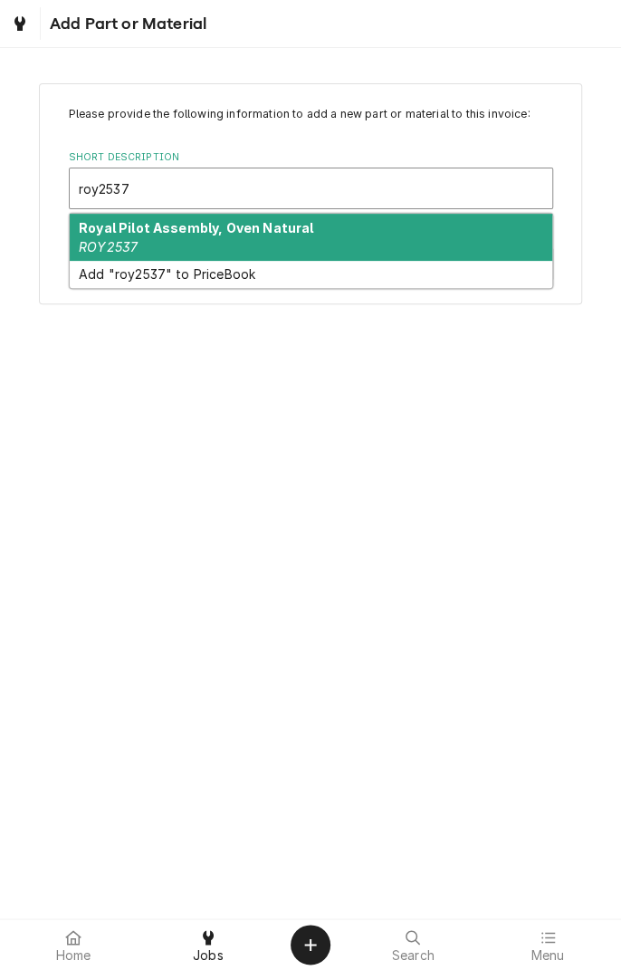
click at [225, 244] on div "Royal Pilot Assembly, Oven Natural ROY2537" at bounding box center [311, 237] width 483 height 47
type input "roy2537"
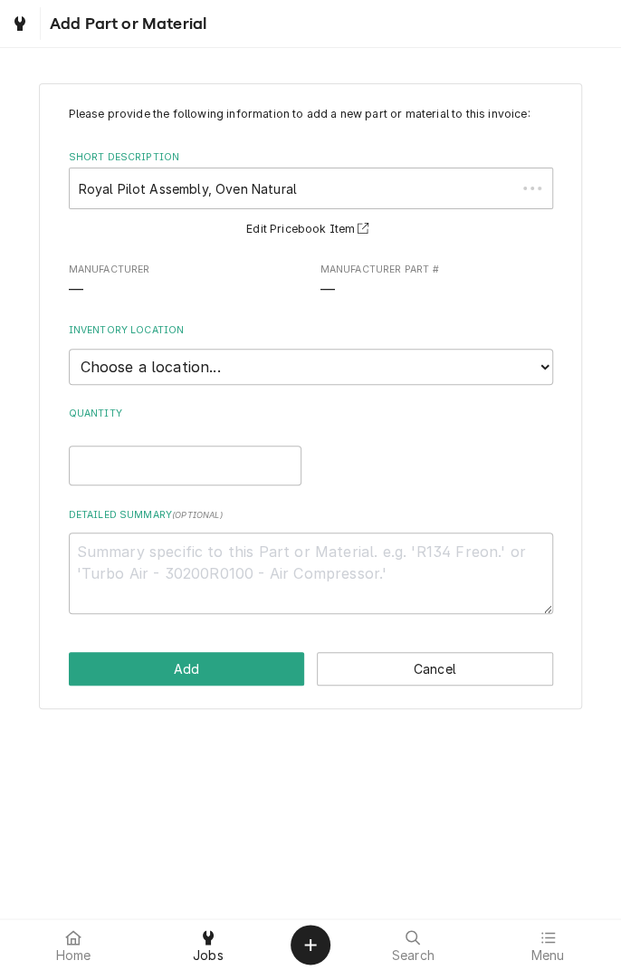
type textarea "x"
click at [533, 381] on select "Choose a location... Gino's Truck Jason's Truck Skips Service Warehouse" at bounding box center [311, 367] width 484 height 36
select select "172"
click at [69, 349] on select "Choose a location... Gino's Truck Jason's Truck Skips Service Warehouse" at bounding box center [311, 367] width 484 height 36
click at [262, 471] on input "Quantity" at bounding box center [185, 465] width 233 height 40
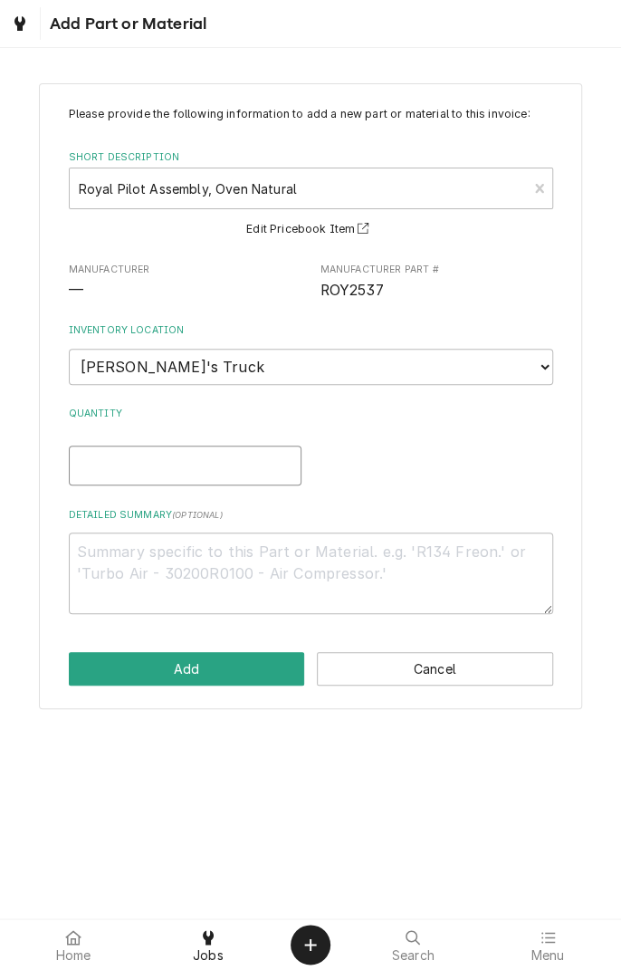
type textarea "x"
type input "1"
type textarea "x"
click at [397, 559] on textarea "Detailed Summary ( optional )" at bounding box center [311, 572] width 484 height 81
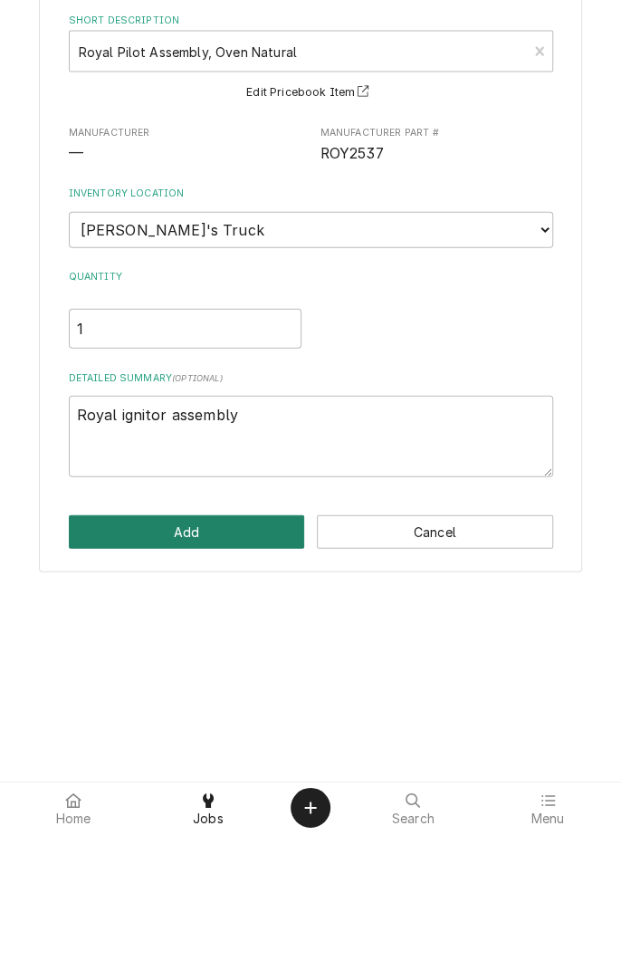
click at [221, 683] on button "Add" at bounding box center [187, 668] width 236 height 33
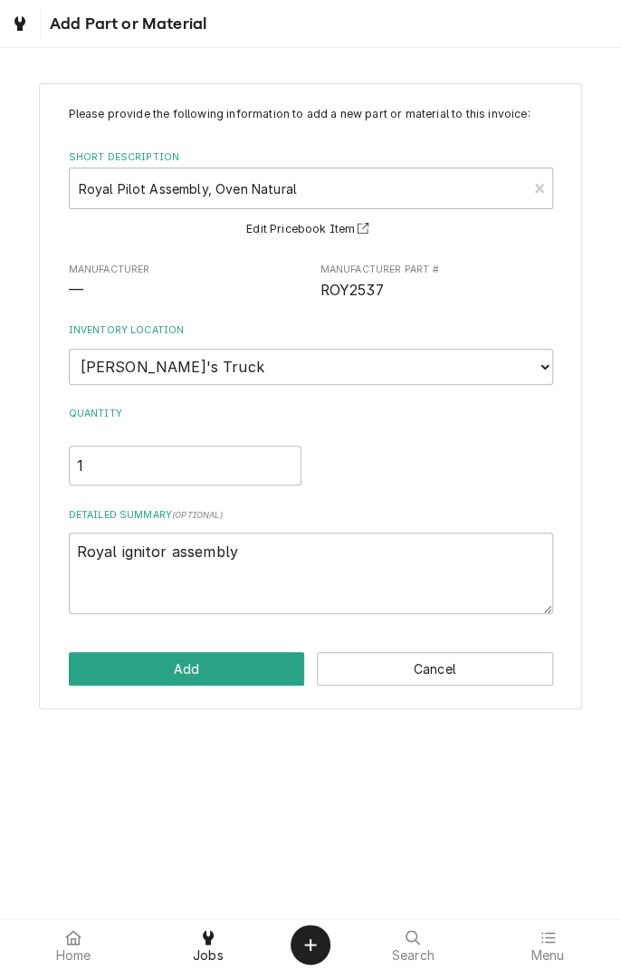
scroll to position [551, 0]
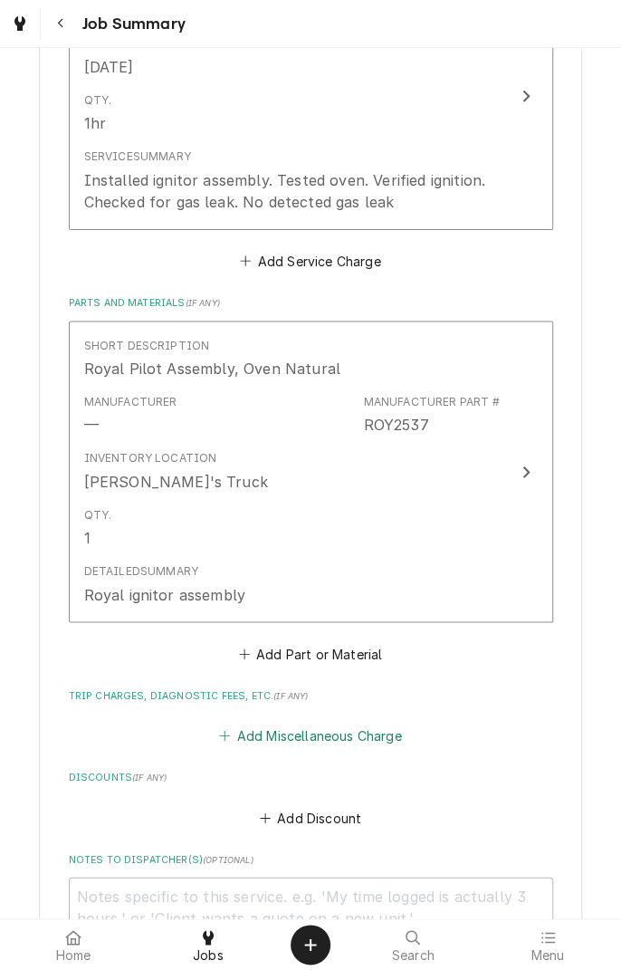
click at [345, 731] on button "Add Miscellaneous Charge" at bounding box center [310, 734] width 188 height 25
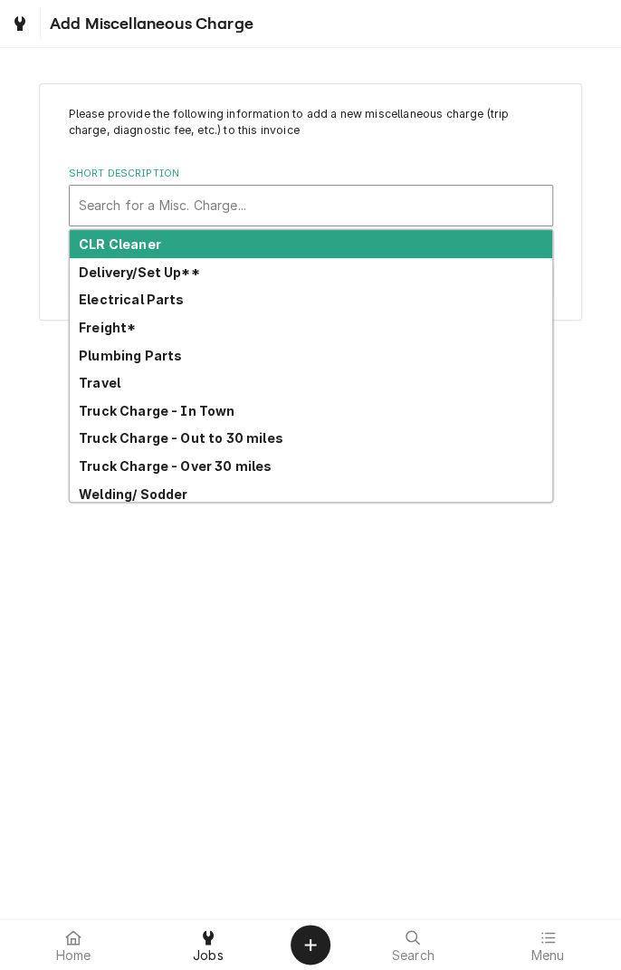
click at [202, 410] on strong "Truck Charge - In Town" at bounding box center [157, 410] width 157 height 15
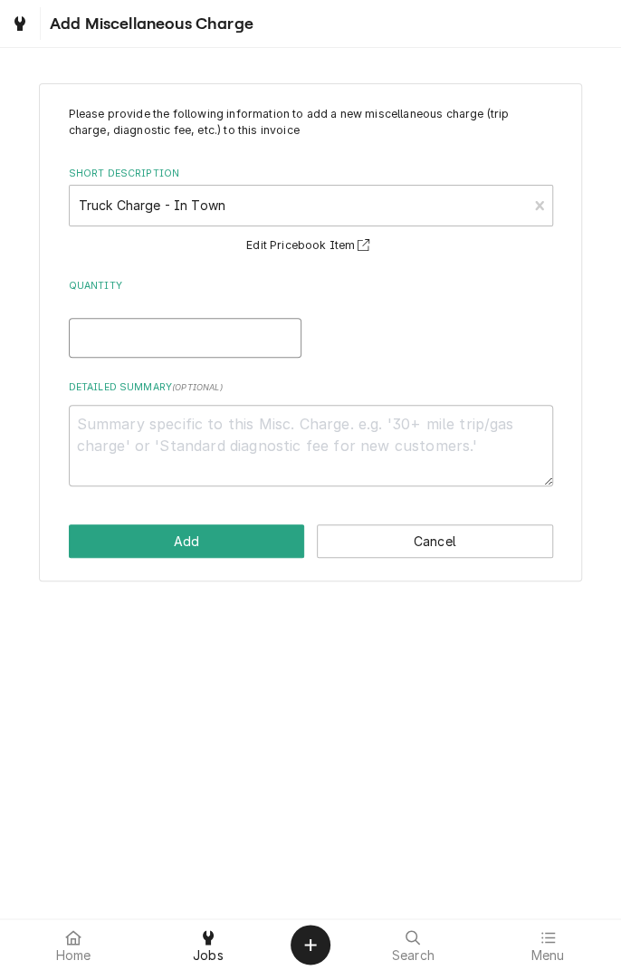
click at [229, 342] on input "Quantity" at bounding box center [185, 338] width 233 height 40
click at [392, 428] on textarea "Detailed Summary ( optional )" at bounding box center [311, 445] width 484 height 81
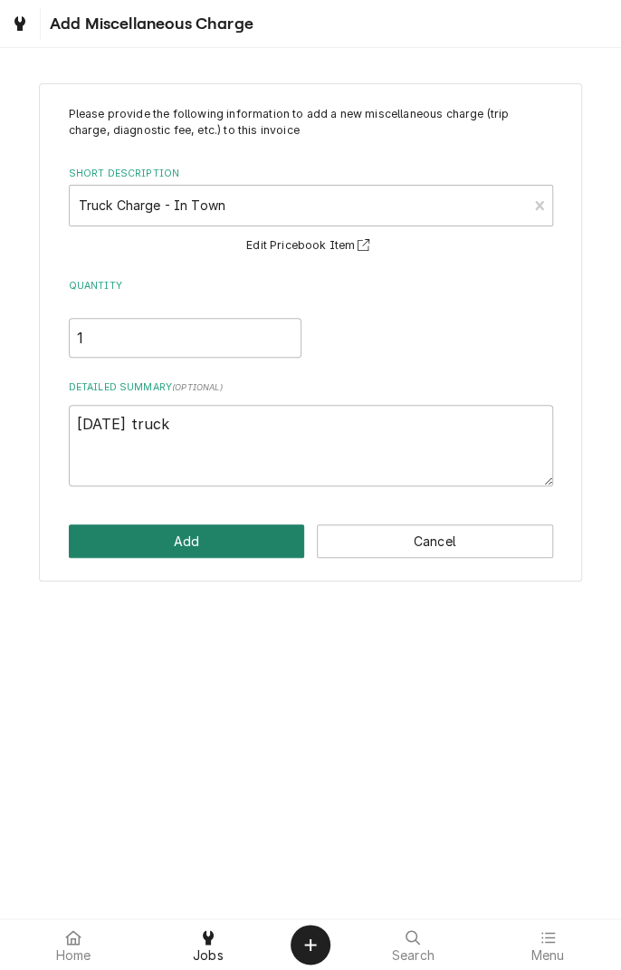
click at [214, 543] on button "Add" at bounding box center [187, 540] width 236 height 33
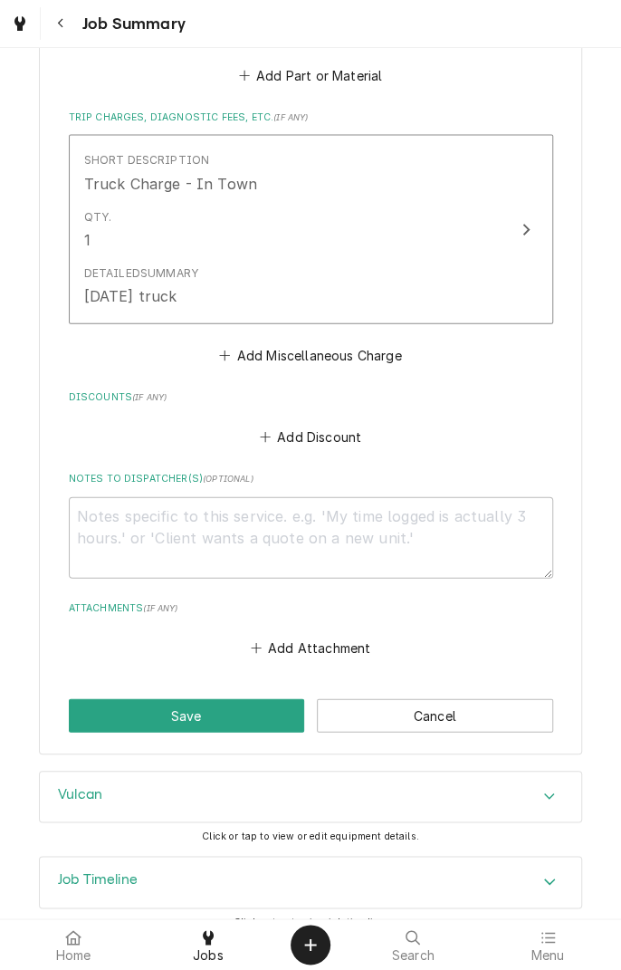
scroll to position [1152, 0]
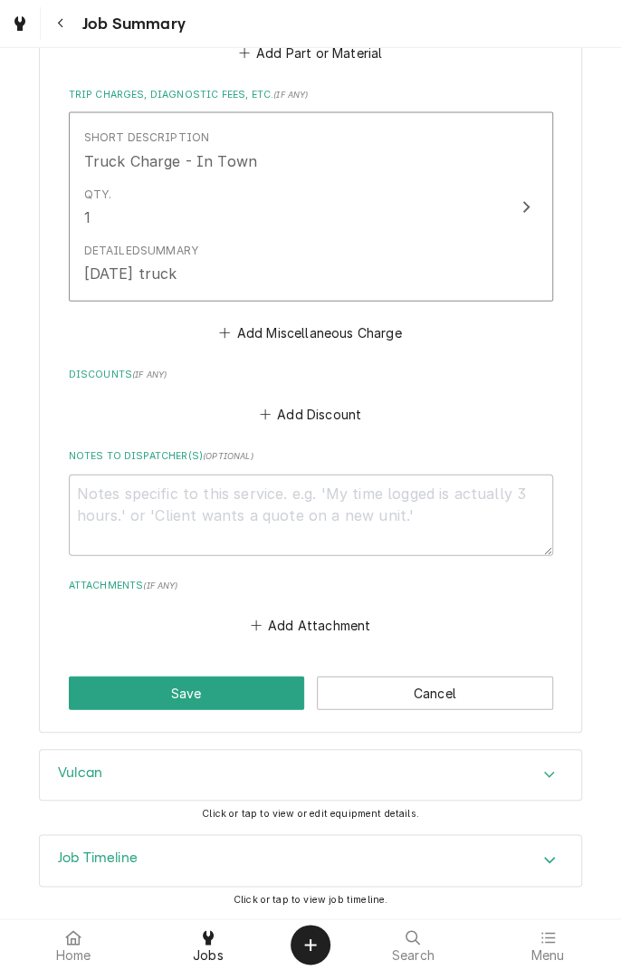
click at [222, 695] on button "Save" at bounding box center [187, 692] width 236 height 33
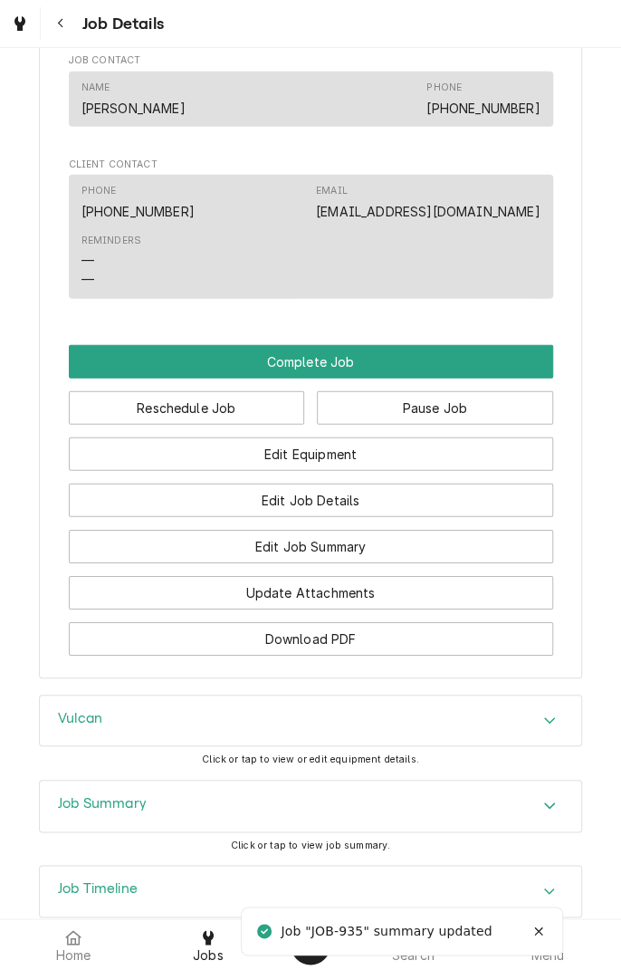
scroll to position [1429, 0]
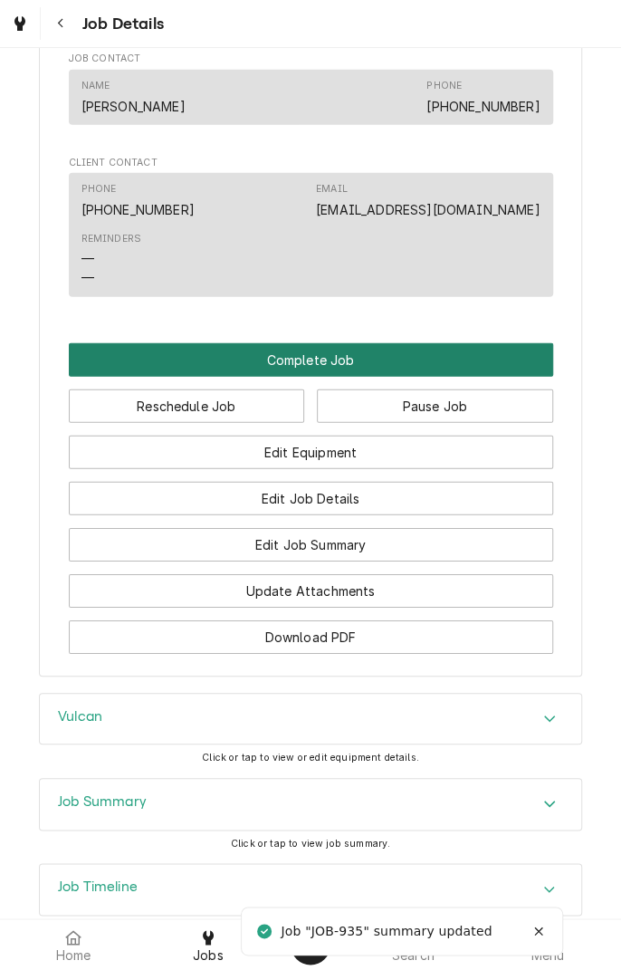
click at [331, 377] on button "Complete Job" at bounding box center [311, 359] width 484 height 33
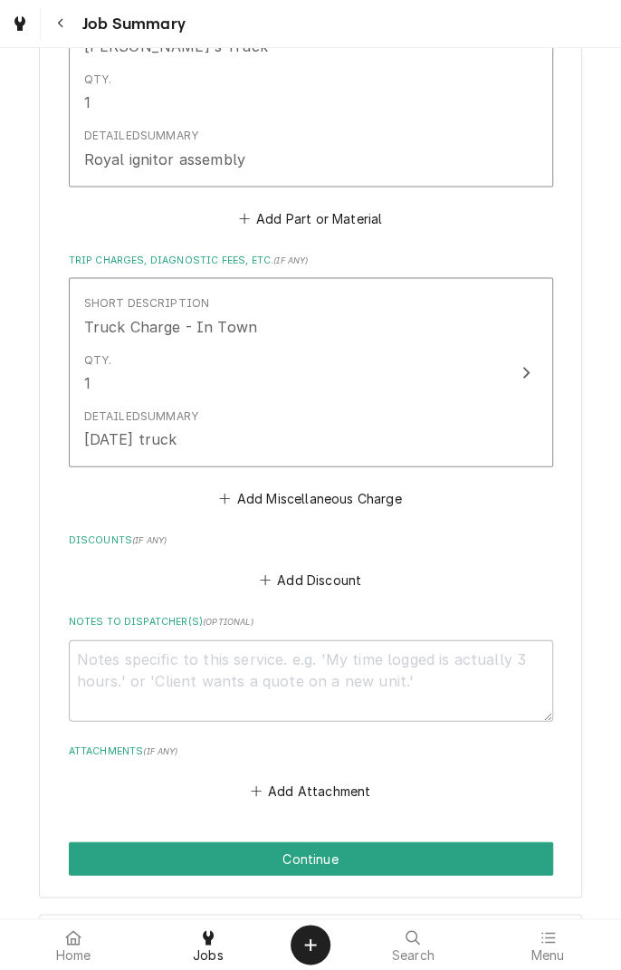
scroll to position [1152, 0]
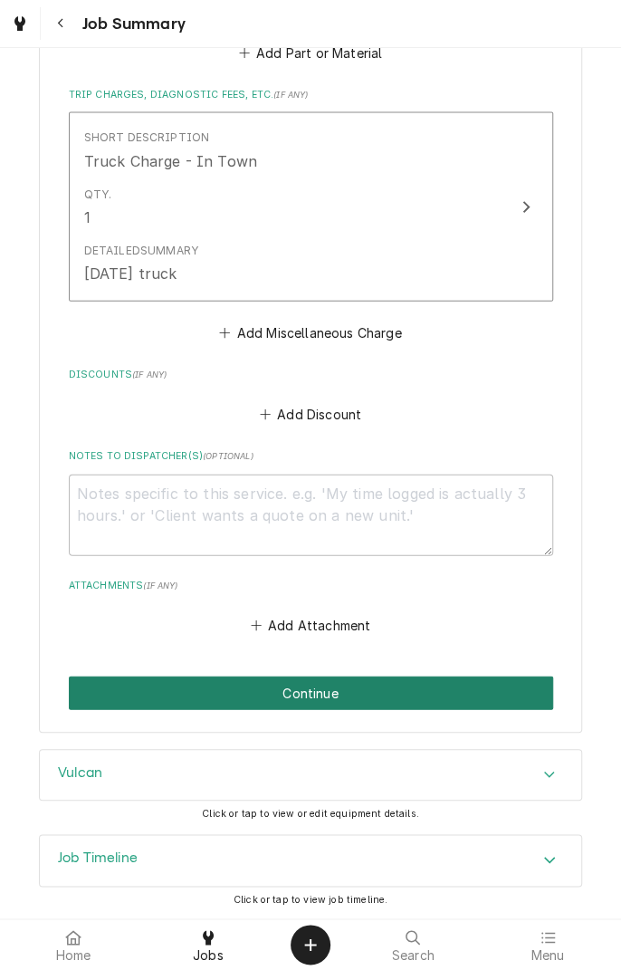
click at [361, 703] on button "Continue" at bounding box center [311, 692] width 484 height 33
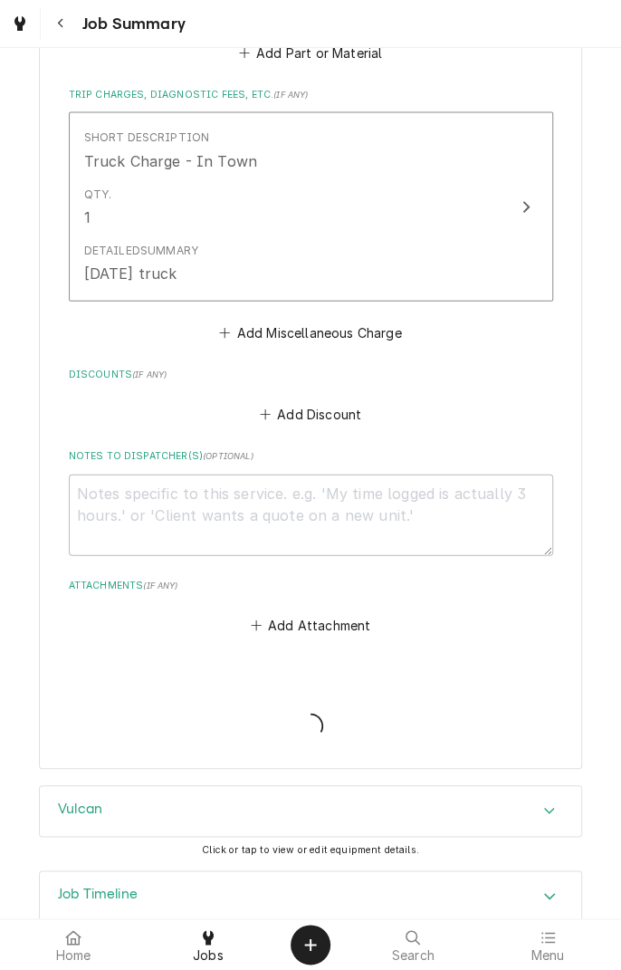
type textarea "x"
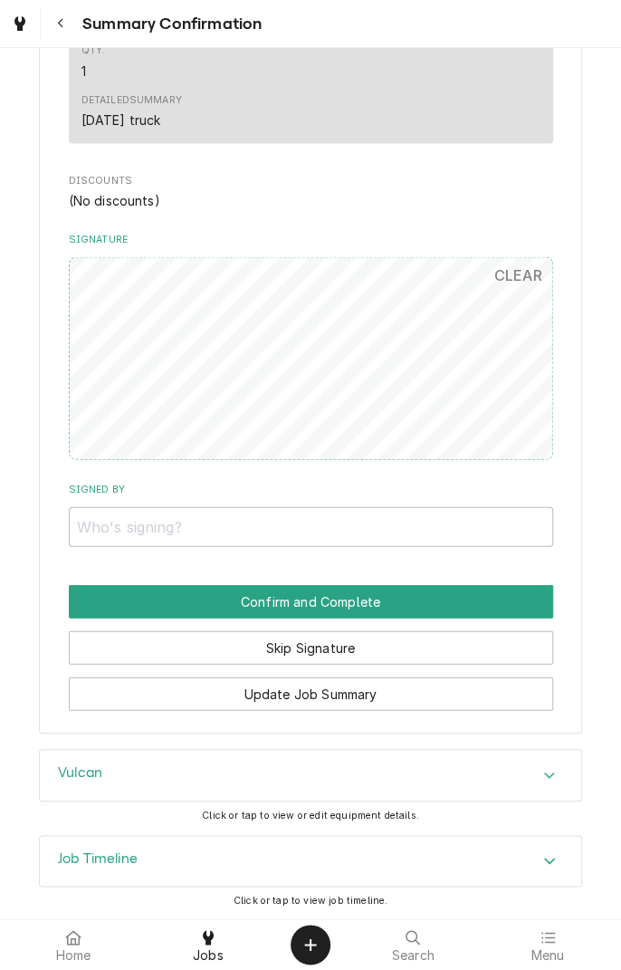
scroll to position [1066, 0]
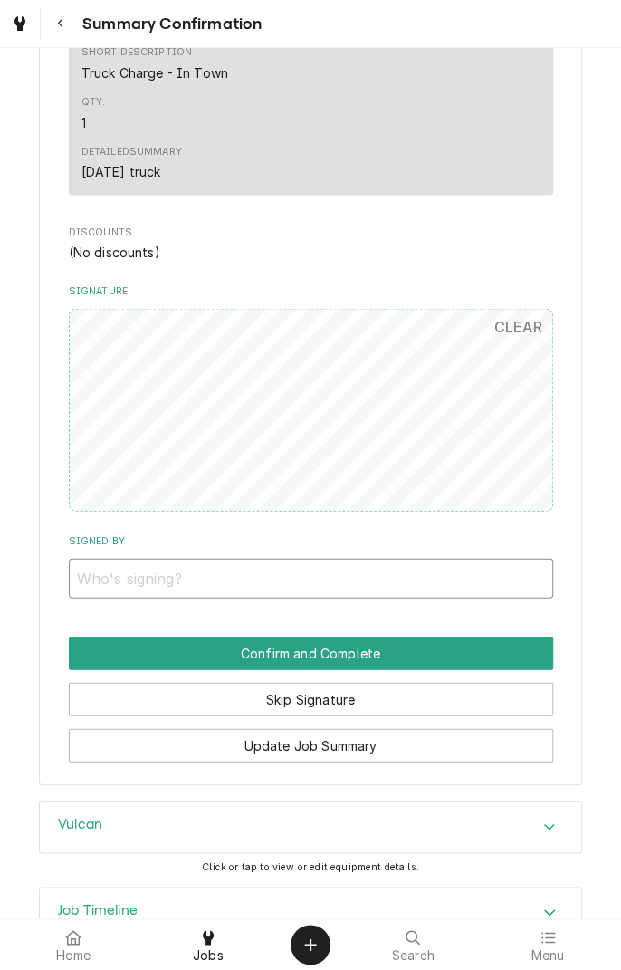
click at [294, 584] on input "Signed By" at bounding box center [311, 578] width 484 height 40
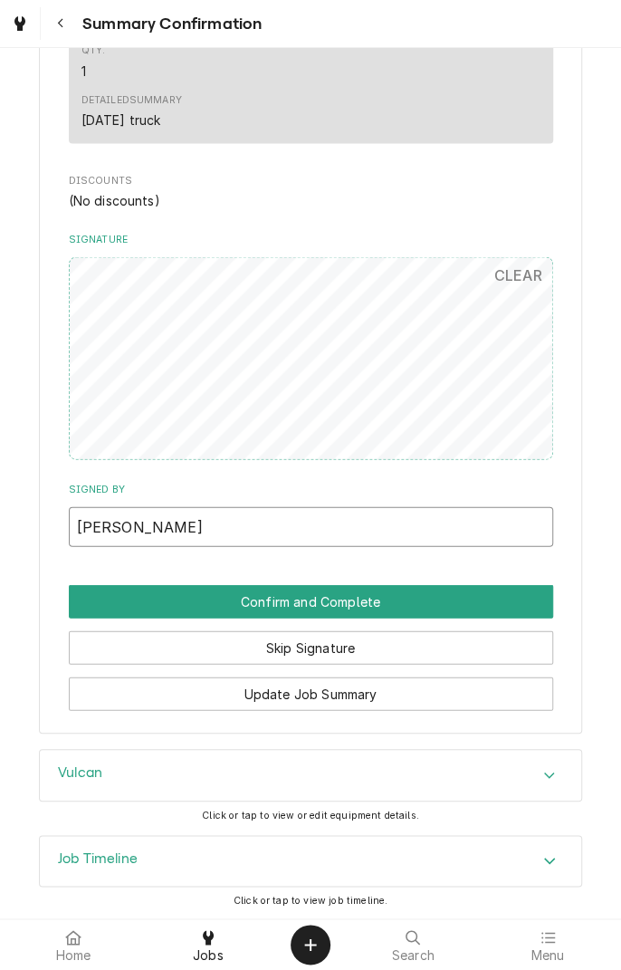
type input "[PERSON_NAME]"
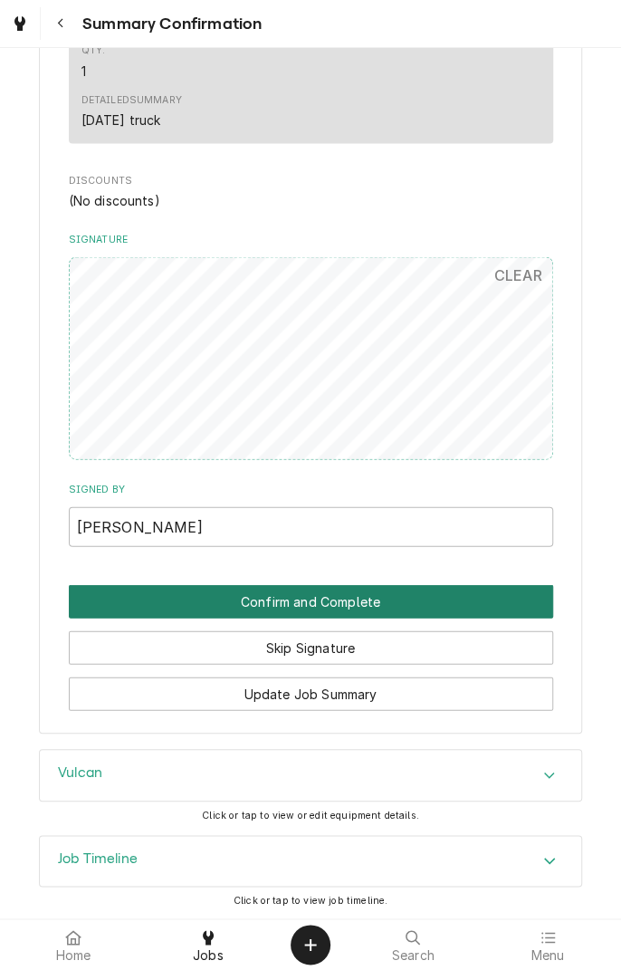
click at [311, 610] on button "Confirm and Complete" at bounding box center [311, 600] width 484 height 33
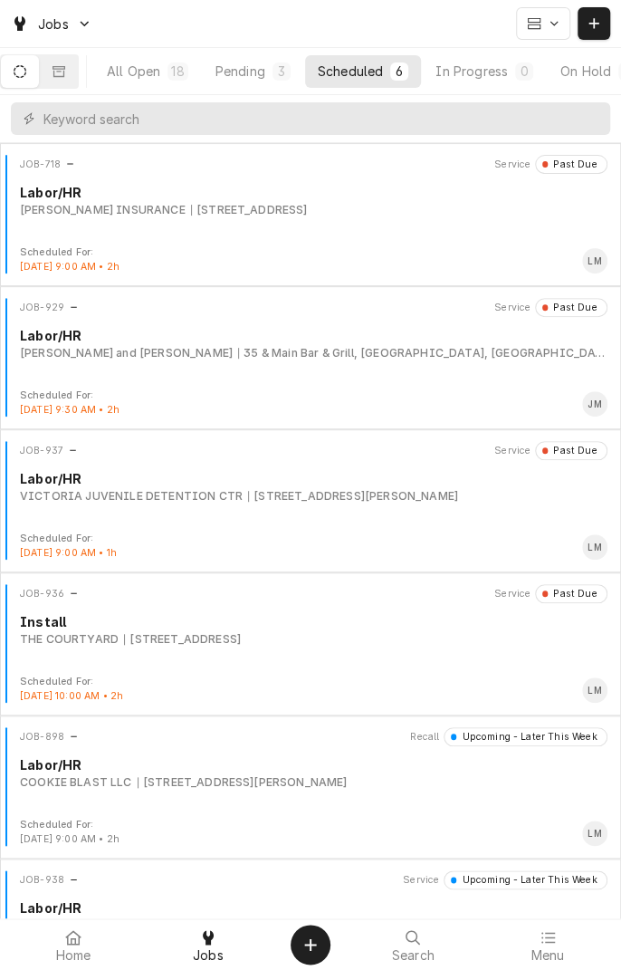
click at [28, 80] on button "Dynamic Content Wrapper" at bounding box center [20, 71] width 38 height 33
click at [364, 78] on div "Scheduled" at bounding box center [350, 71] width 65 height 19
click at [290, 498] on div "[STREET_ADDRESS][PERSON_NAME]" at bounding box center [353, 496] width 210 height 16
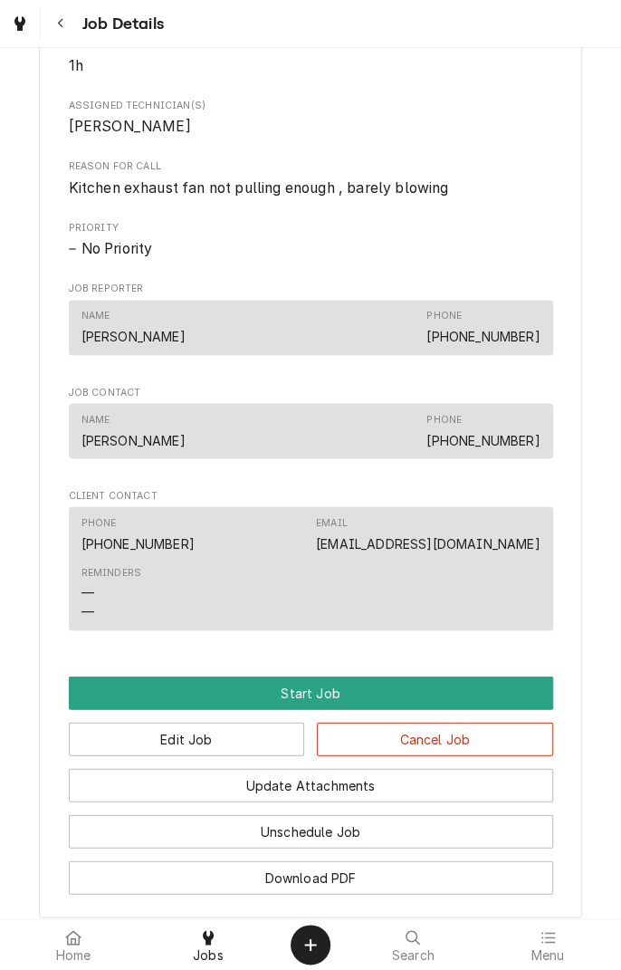
scroll to position [755, 0]
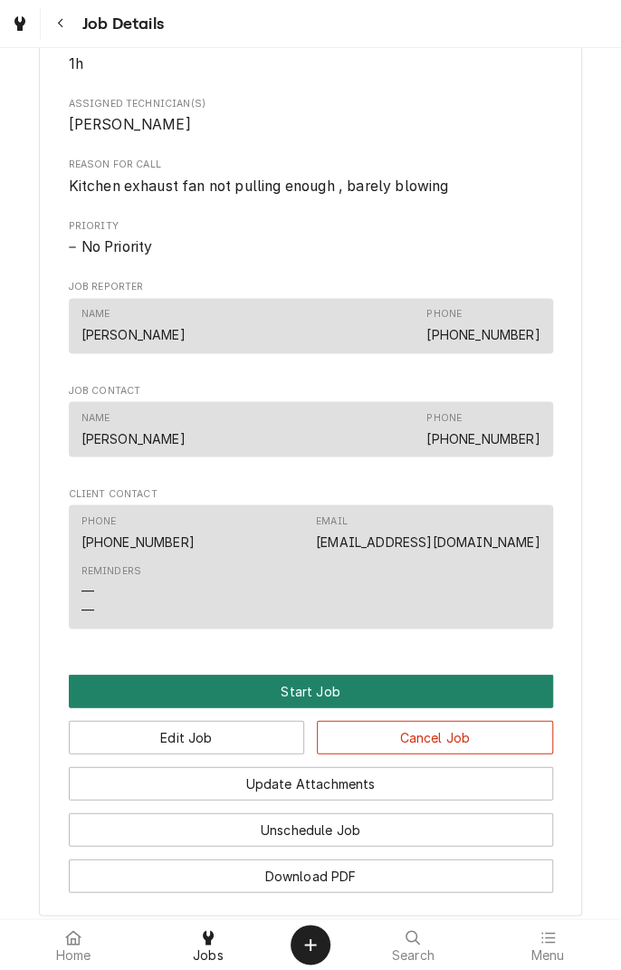
click at [311, 707] on button "Start Job" at bounding box center [311, 690] width 484 height 33
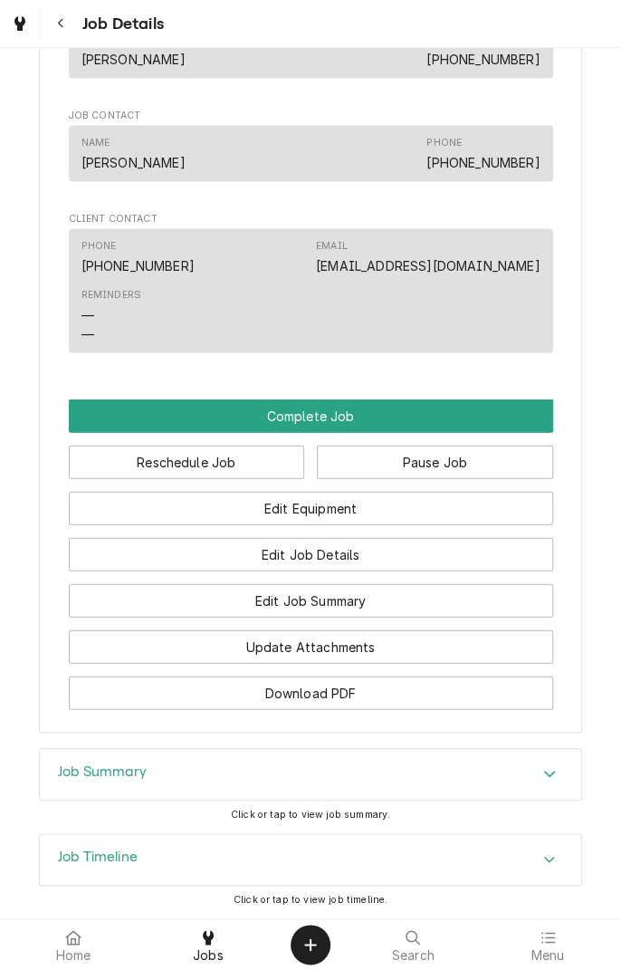
scroll to position [1198, 0]
